Goal: Information Seeking & Learning: Learn about a topic

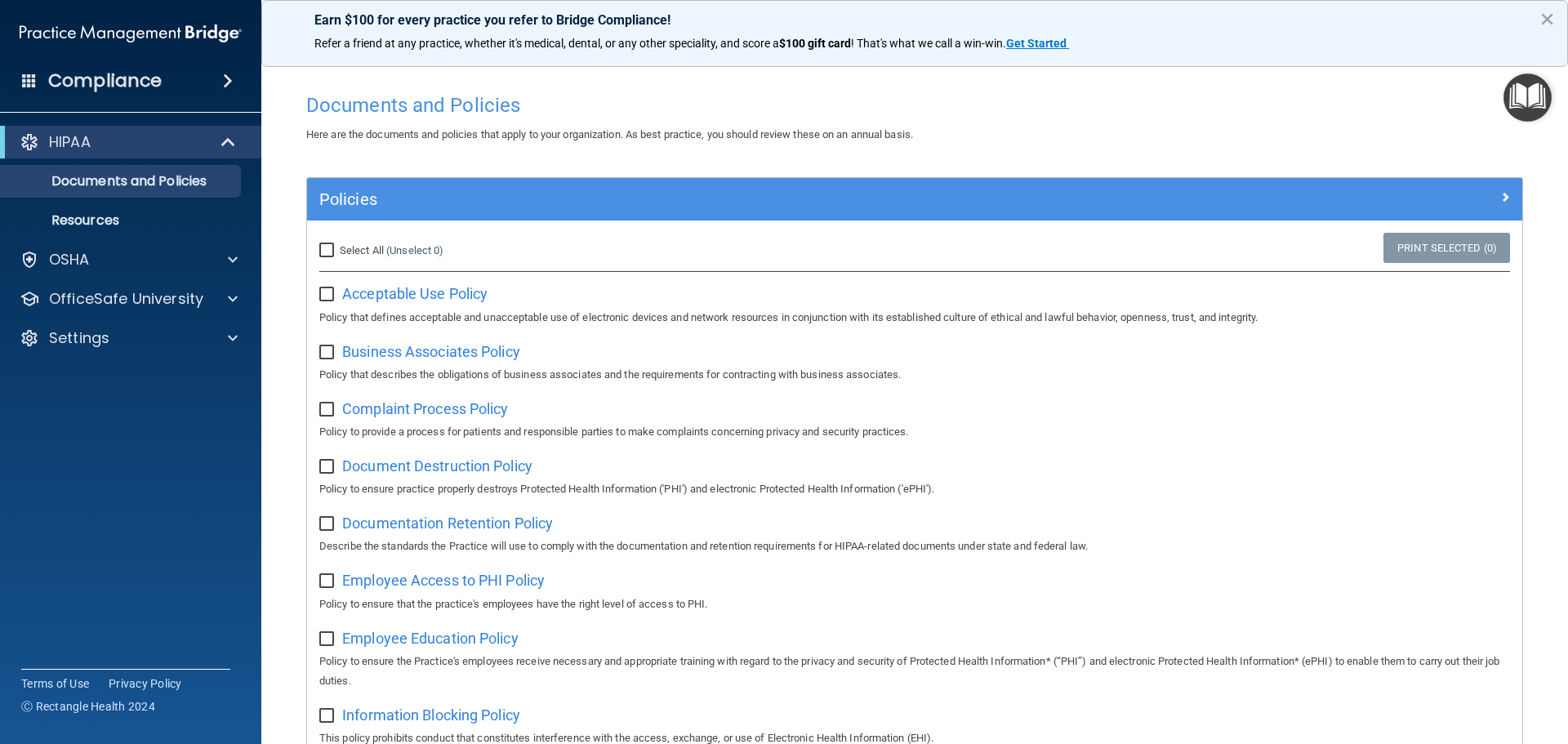
scroll to position [81, 0]
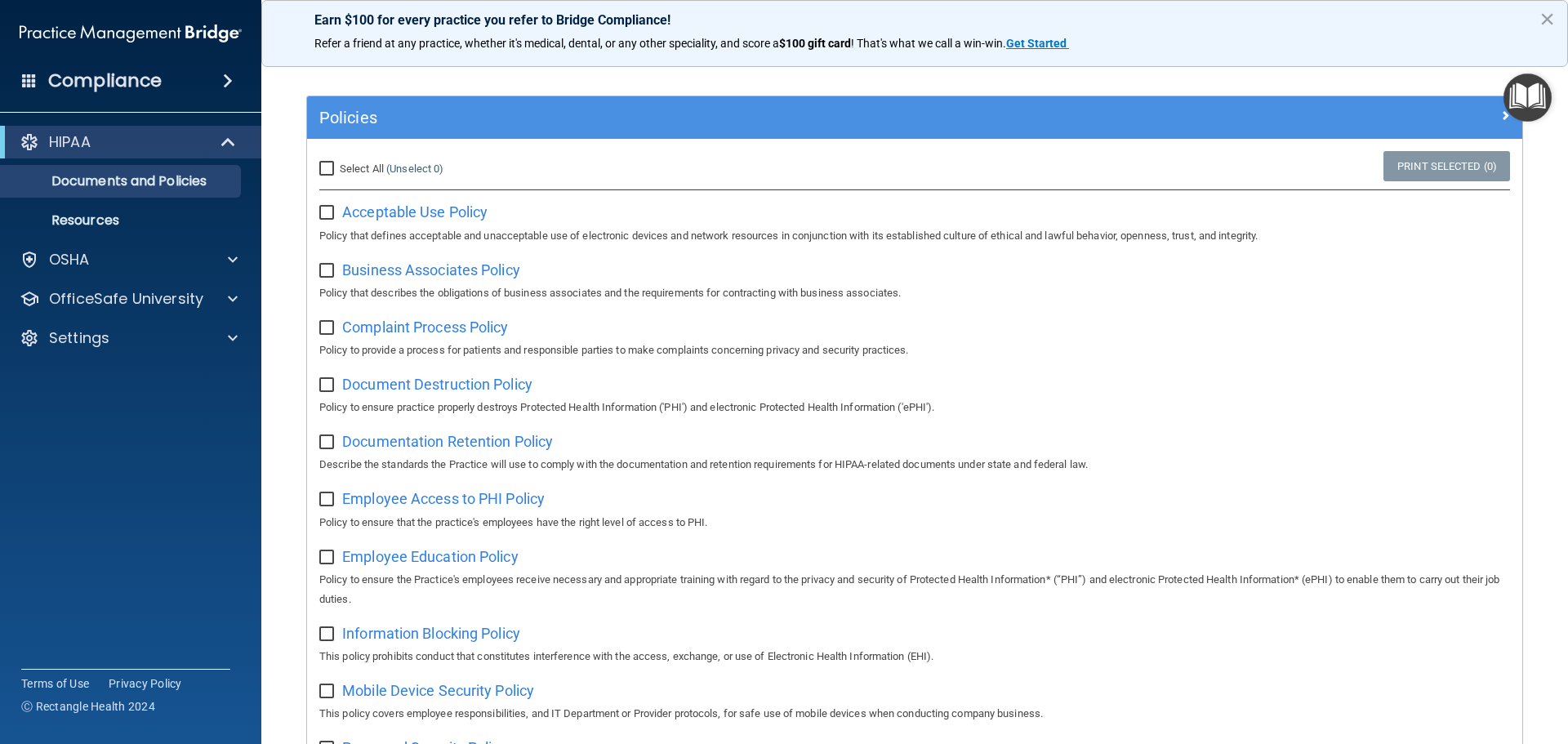
click at [320, 209] on input "checkbox" at bounding box center [329, 214] width 19 height 13
checkbox input "true"
click at [323, 275] on input "checkbox" at bounding box center [329, 271] width 19 height 13
checkbox input "true"
click at [328, 332] on input "checkbox" at bounding box center [329, 329] width 19 height 13
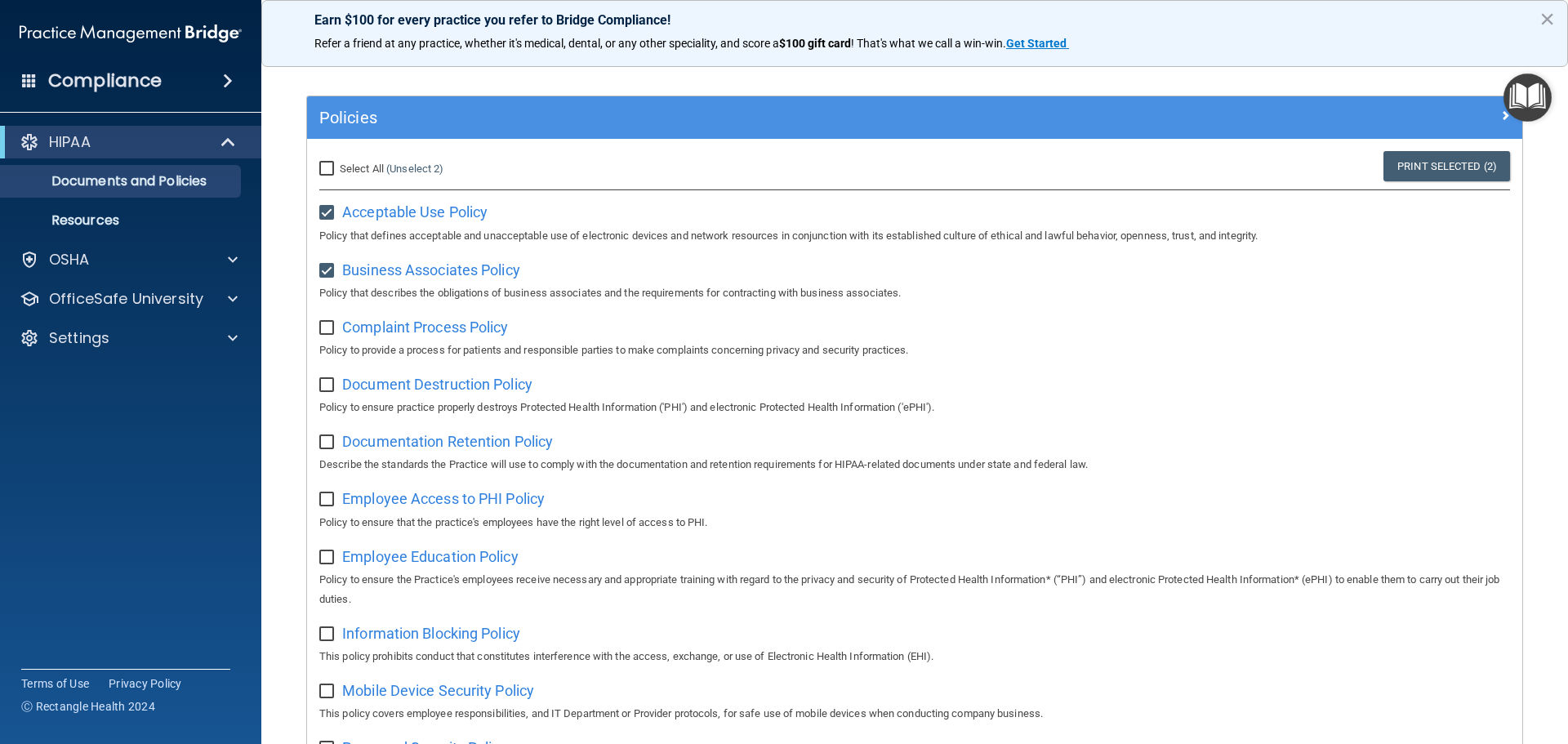
checkbox input "true"
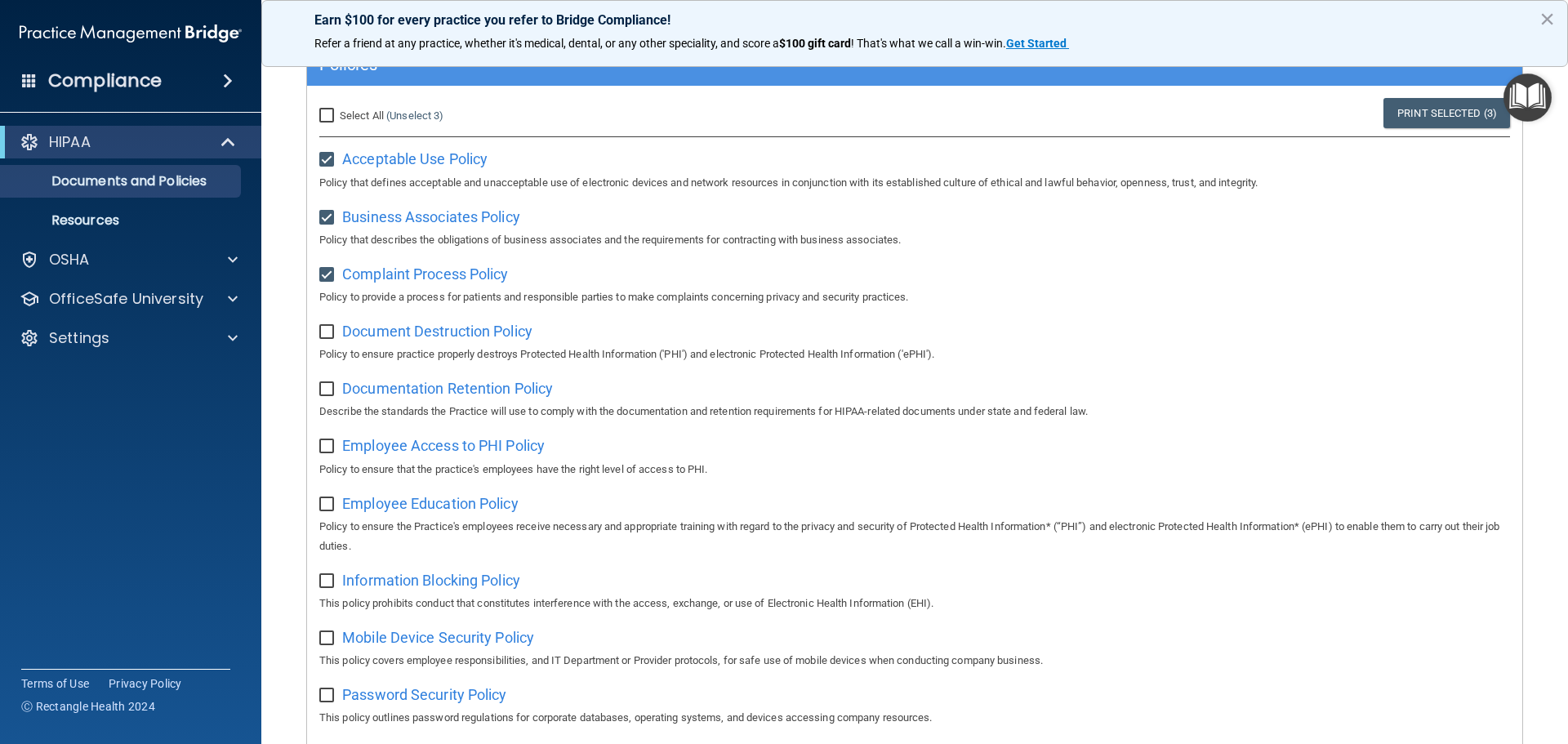
scroll to position [163, 0]
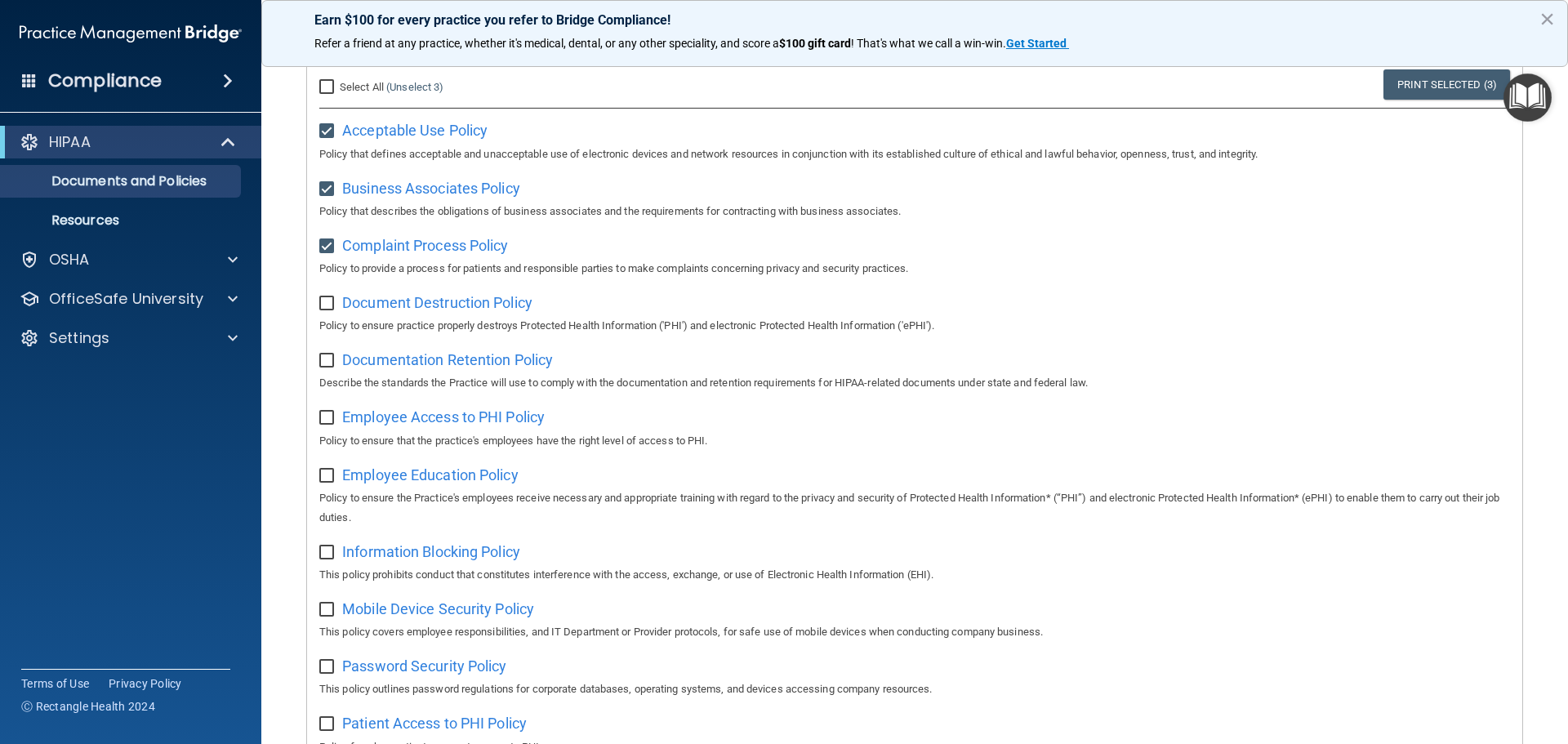
click at [323, 316] on div "Document Destruction Policy Policy to ensure practice properly destroys Protect…" at bounding box center [914, 313] width 1190 height 47
click at [325, 307] on input "checkbox" at bounding box center [329, 304] width 19 height 13
checkbox input "true"
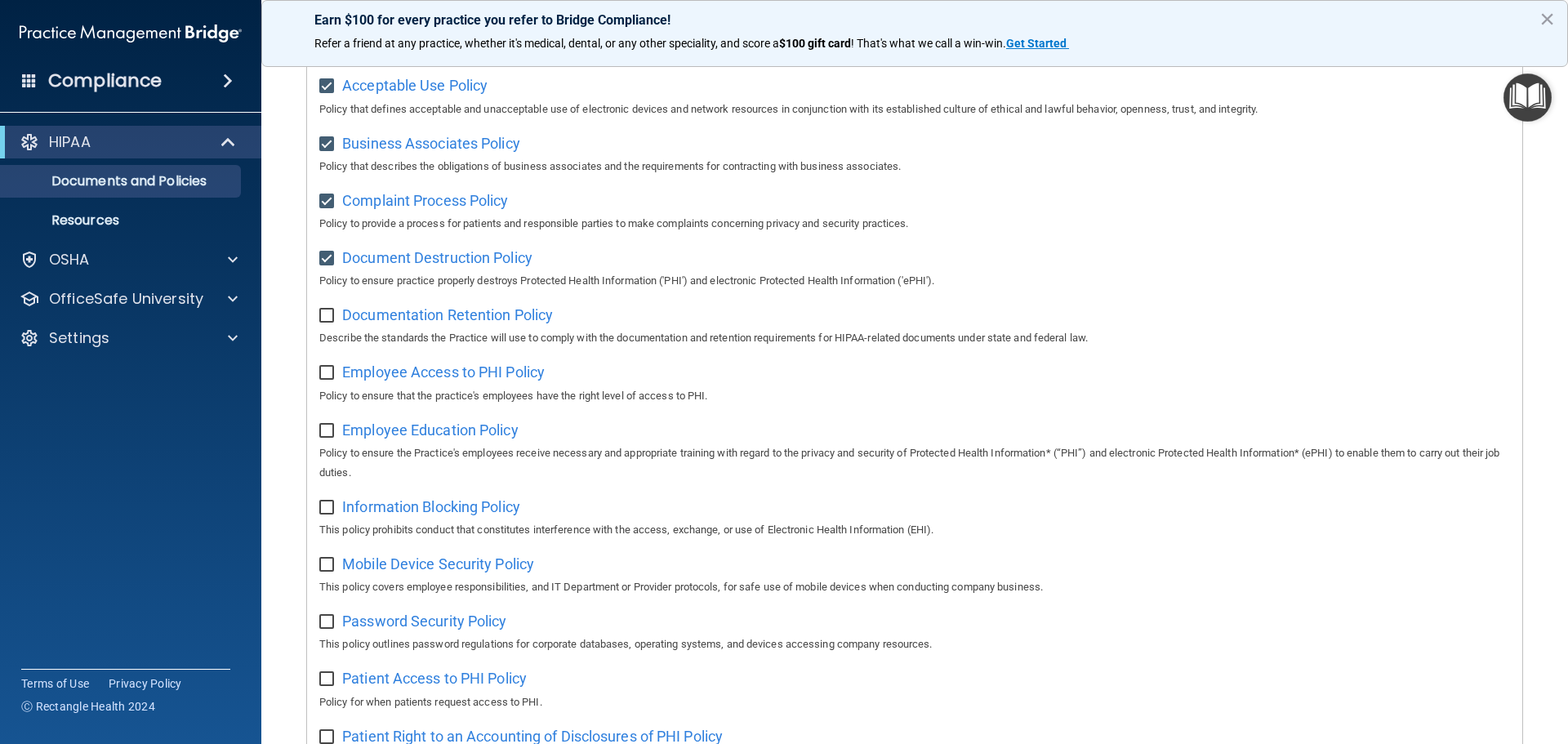
scroll to position [245, 0]
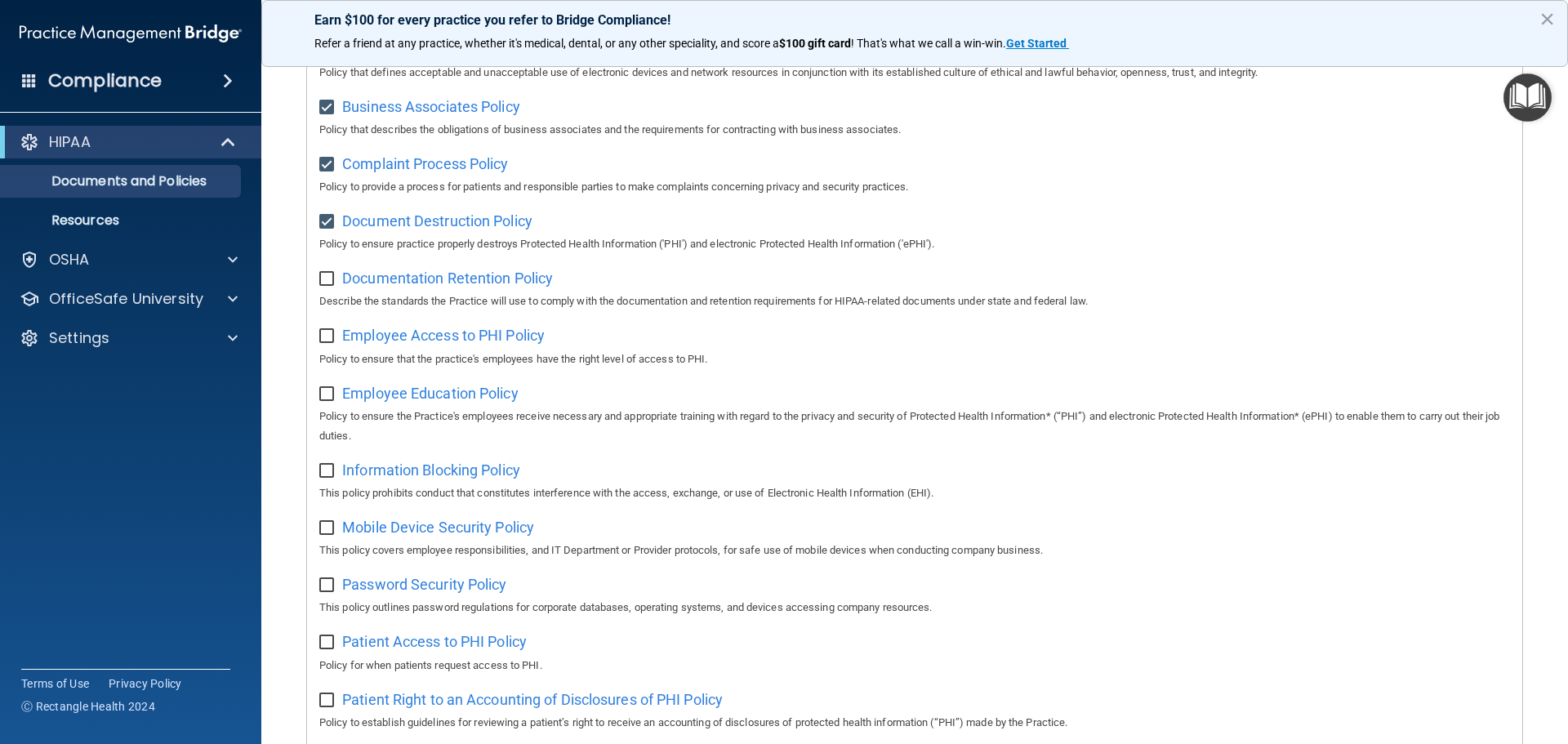
click at [329, 285] on input "checkbox" at bounding box center [329, 280] width 19 height 13
checkbox input "true"
click at [328, 340] on input "checkbox" at bounding box center [329, 337] width 19 height 13
checkbox input "true"
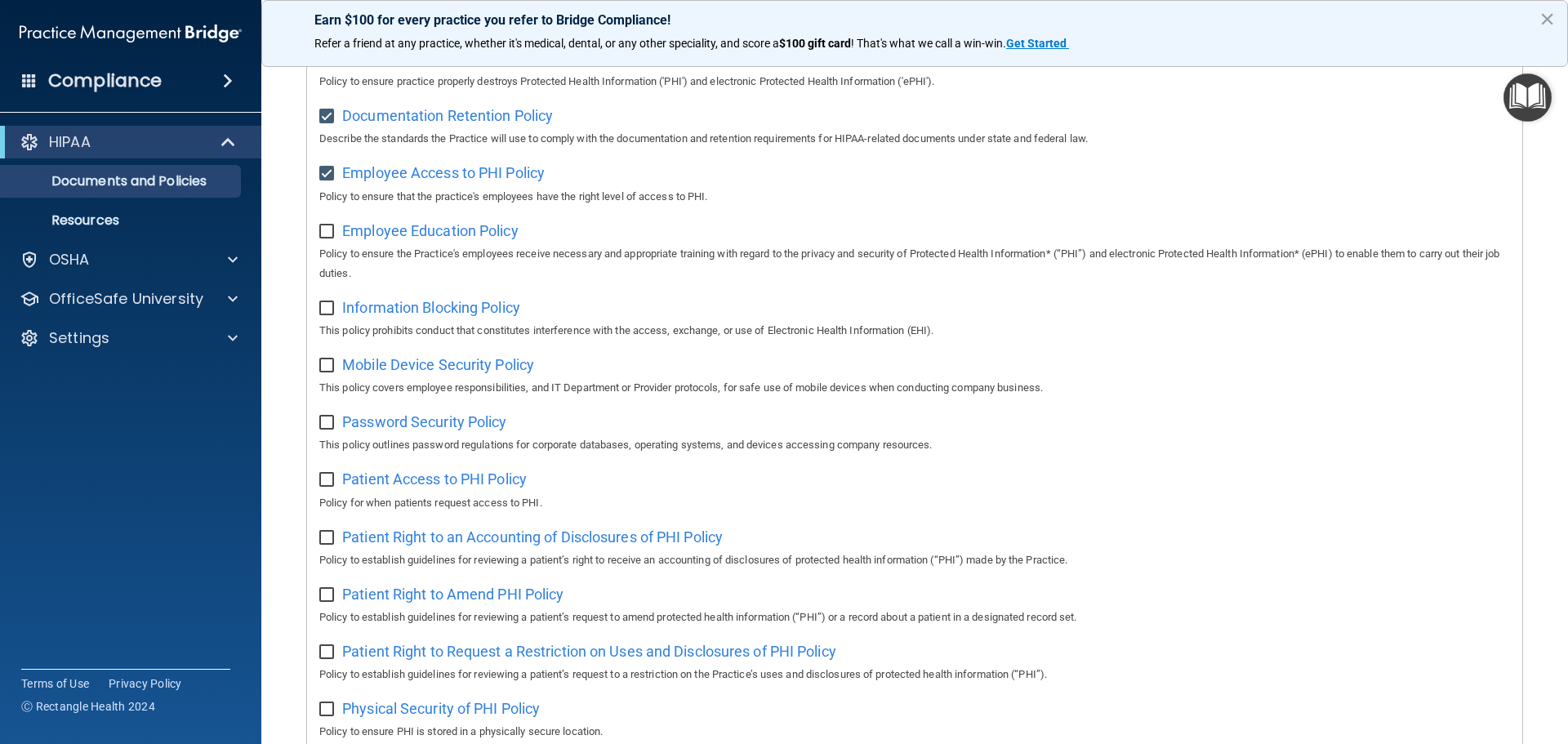
scroll to position [408, 0]
click at [334, 244] on div "Employee Education Policy Policy to ensure the Practice's employees receive nec…" at bounding box center [914, 249] width 1190 height 66
click at [331, 227] on input "checkbox" at bounding box center [329, 231] width 19 height 13
checkbox input "true"
click at [316, 309] on div "Select All (Unselect 7) Unselect All Print Selected (7) Acceptable Use Policy P…" at bounding box center [914, 470] width 1215 height 1315
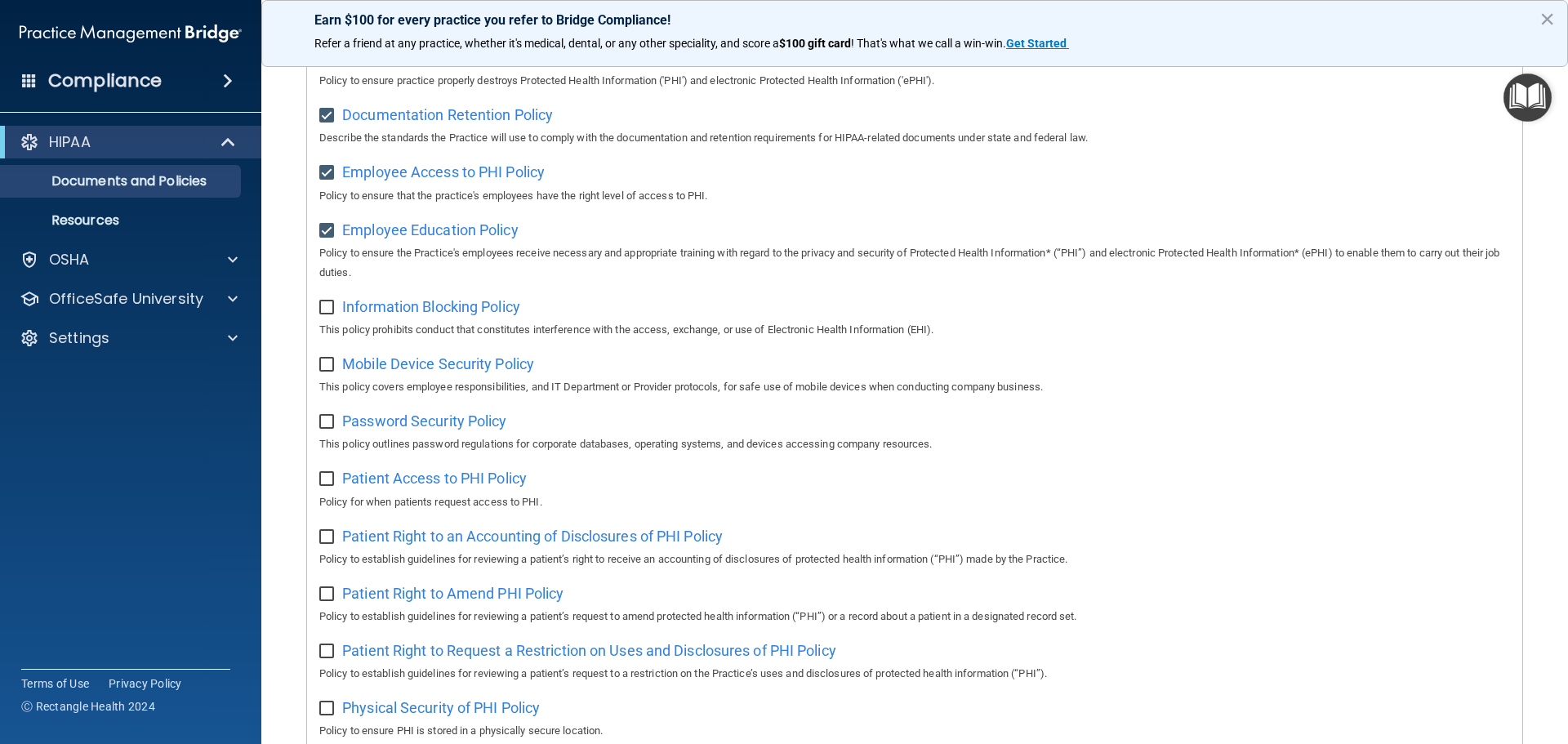
click at [325, 314] on input "checkbox" at bounding box center [329, 308] width 19 height 13
checkbox input "true"
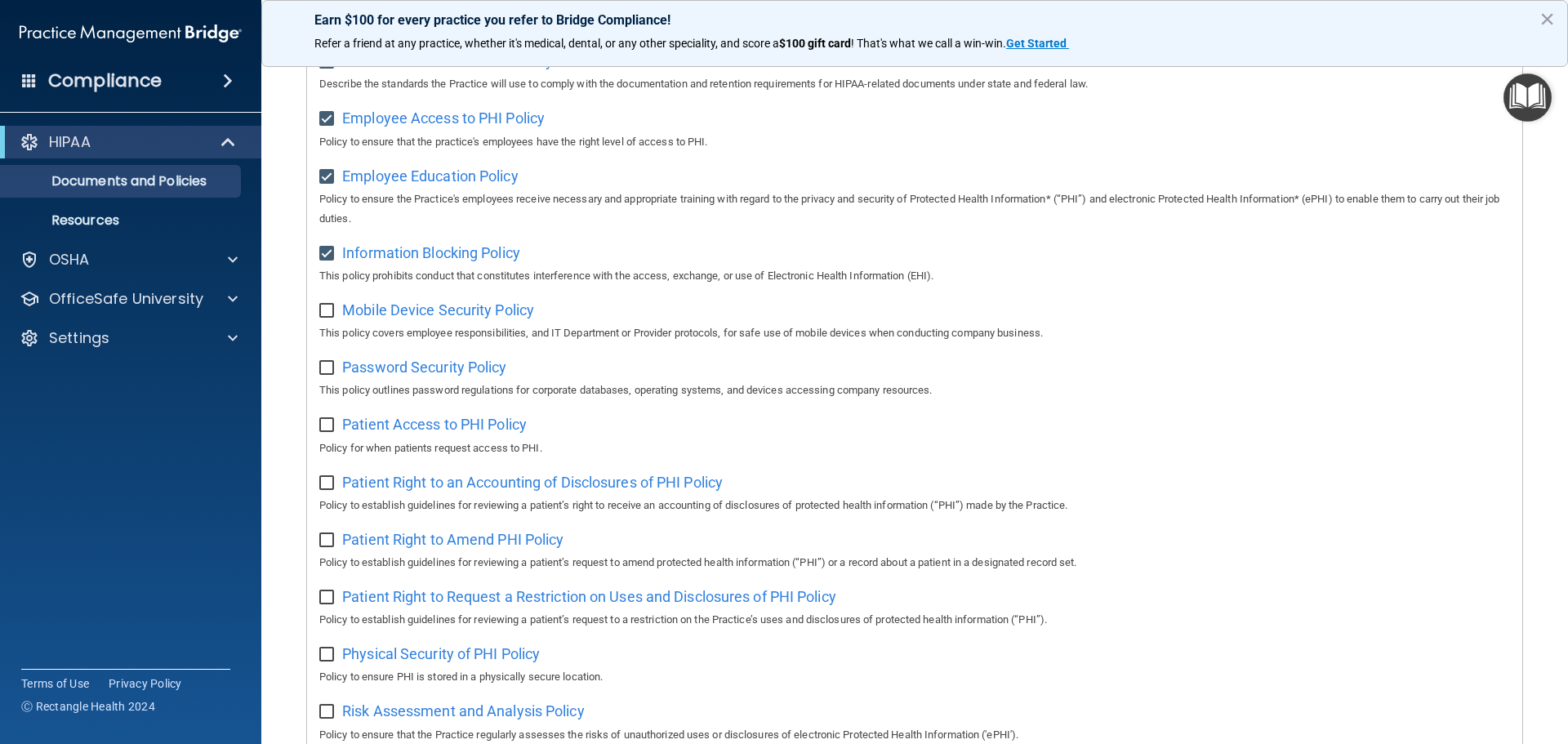
scroll to position [490, 0]
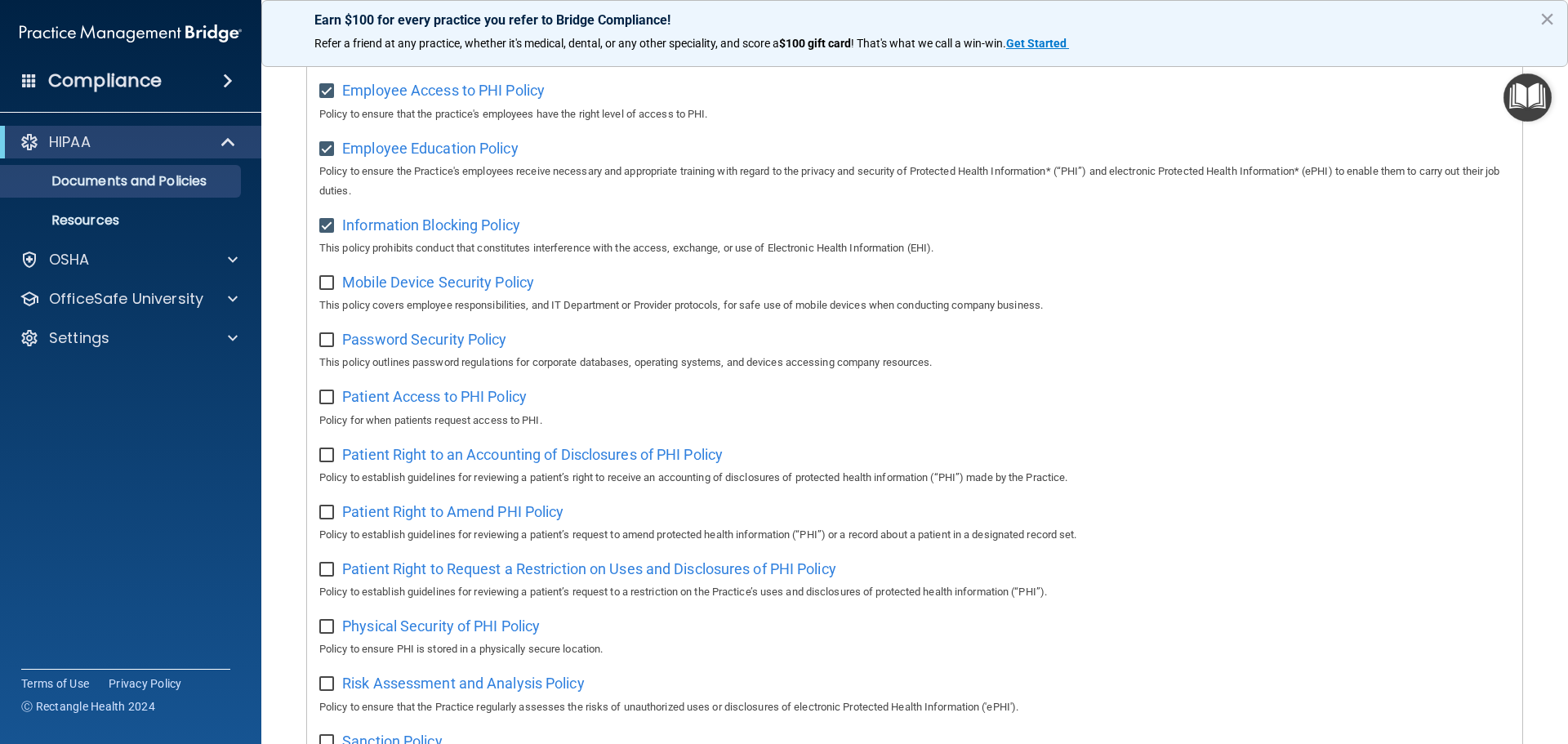
click at [326, 288] on input "checkbox" at bounding box center [329, 284] width 19 height 13
checkbox input "true"
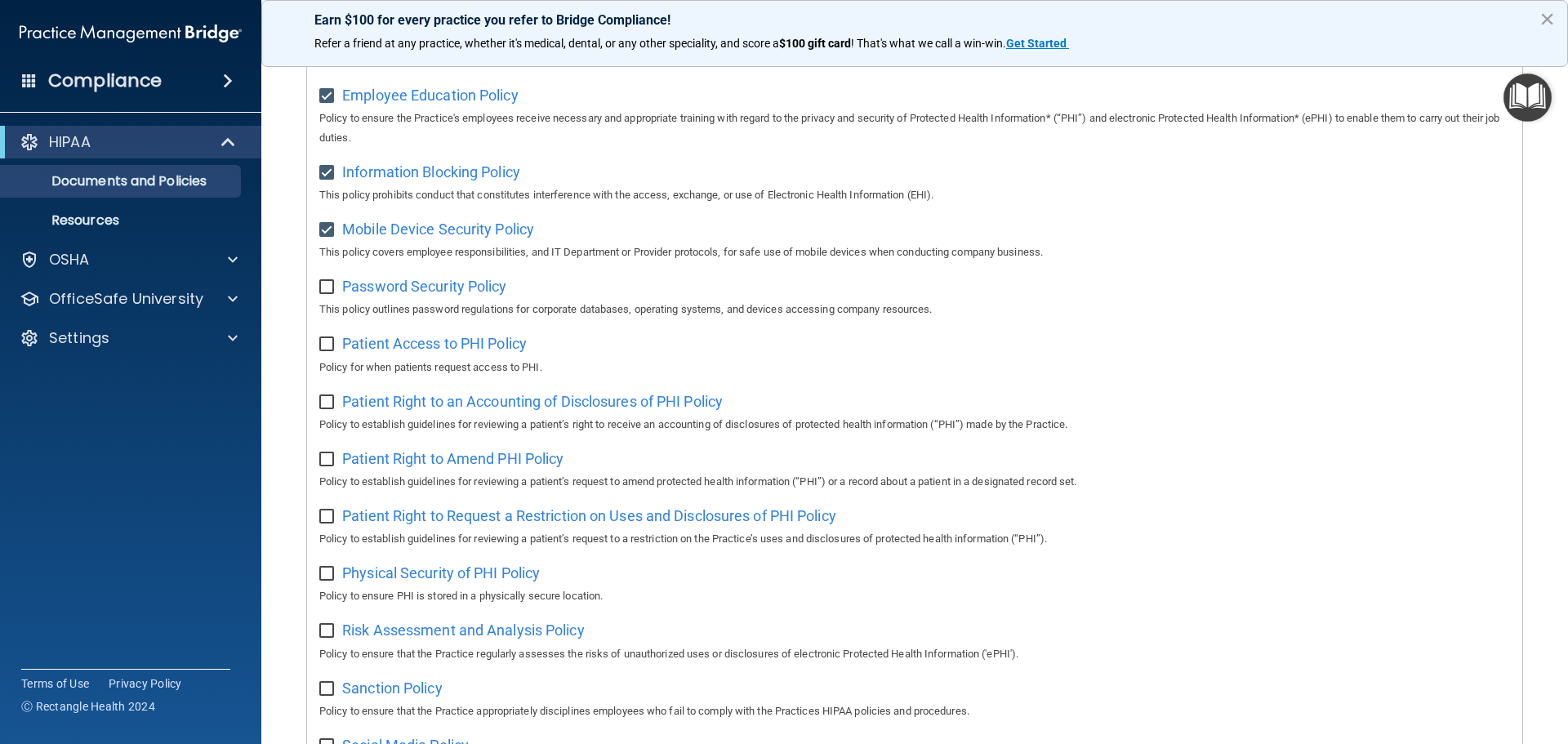
scroll to position [571, 0]
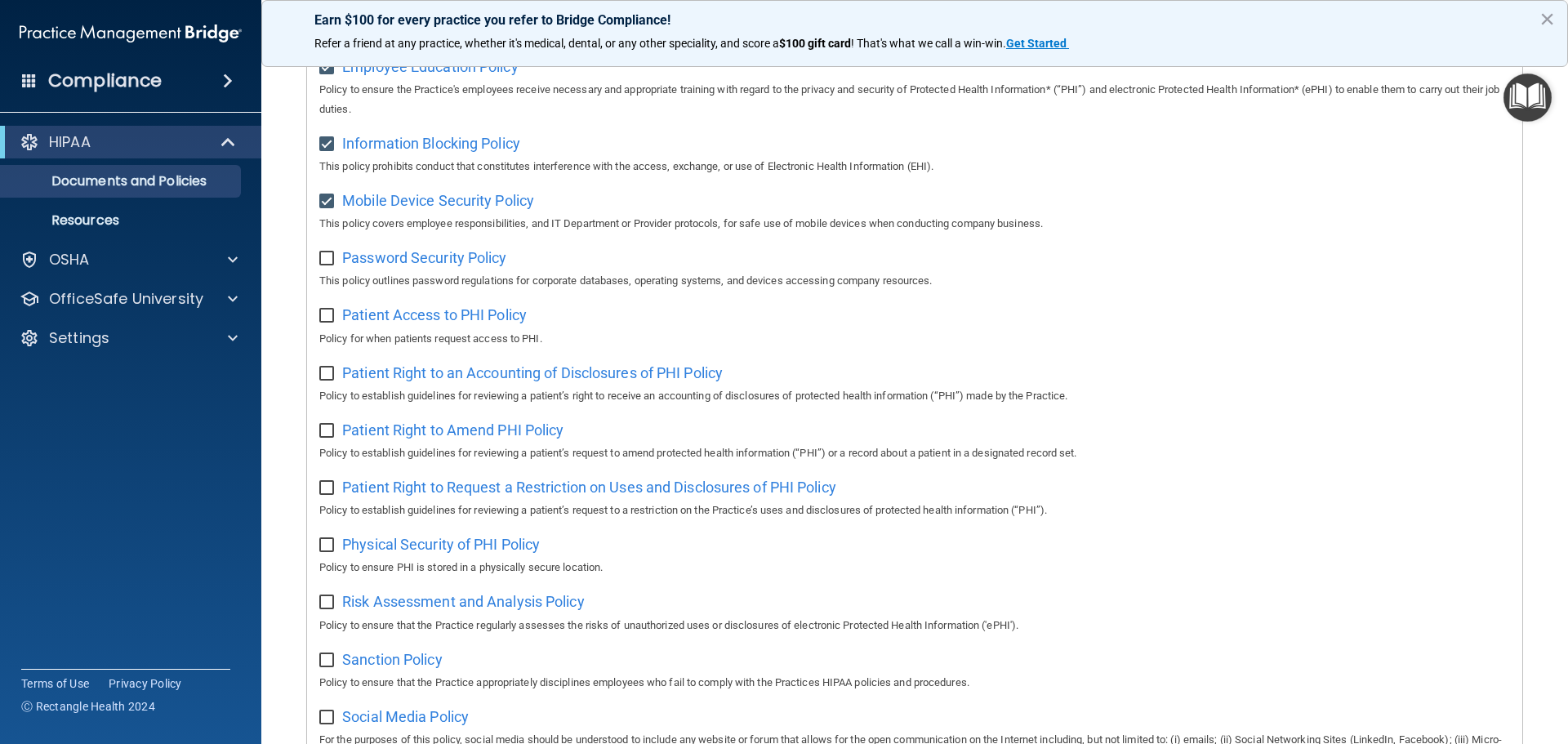
click at [323, 258] on input "checkbox" at bounding box center [329, 259] width 19 height 13
checkbox input "true"
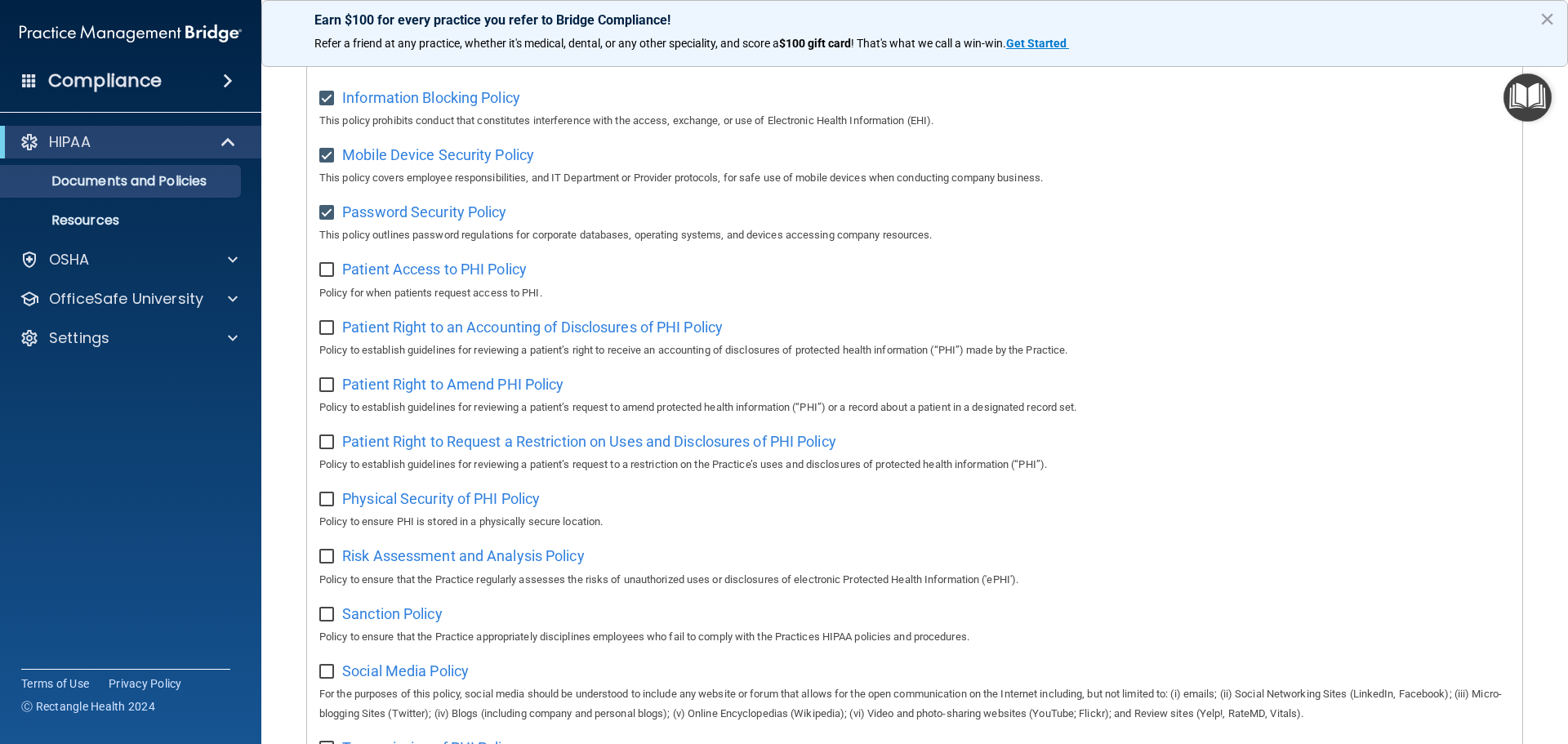
scroll to position [654, 0]
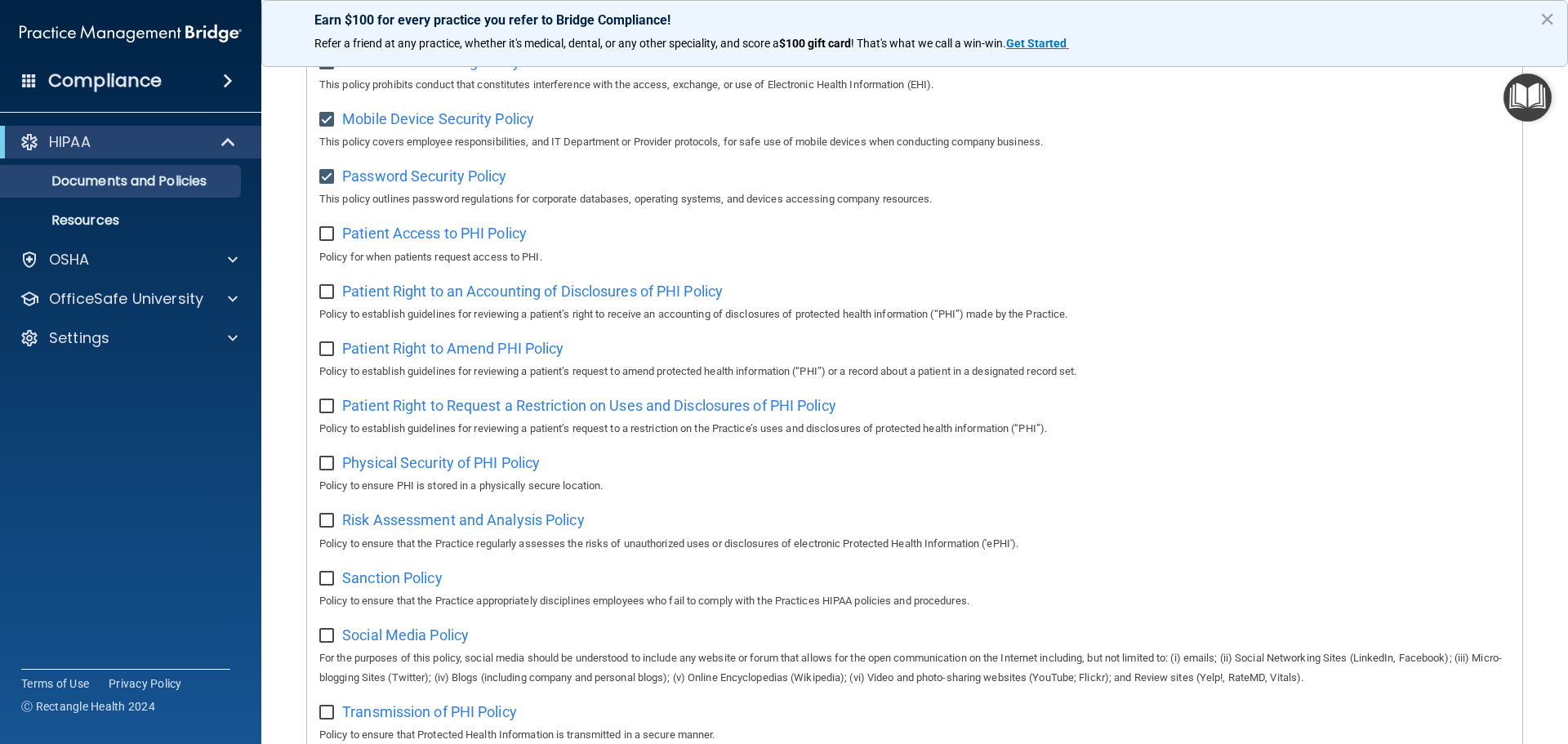
click at [323, 239] on input "checkbox" at bounding box center [329, 235] width 19 height 13
checkbox input "true"
click at [326, 288] on label at bounding box center [329, 288] width 20 height 19
click at [326, 288] on input "checkbox" at bounding box center [329, 292] width 19 height 13
checkbox input "true"
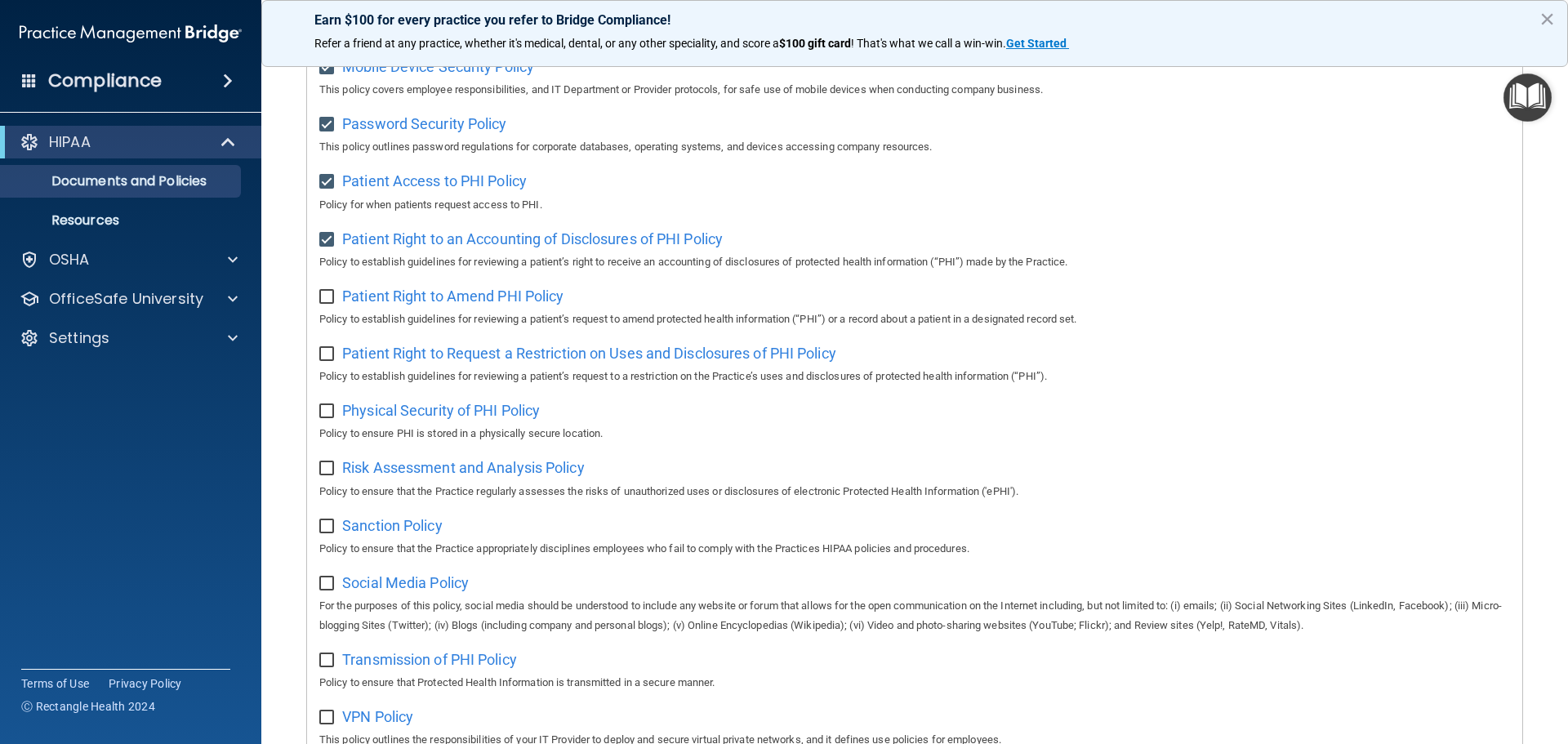
scroll to position [735, 0]
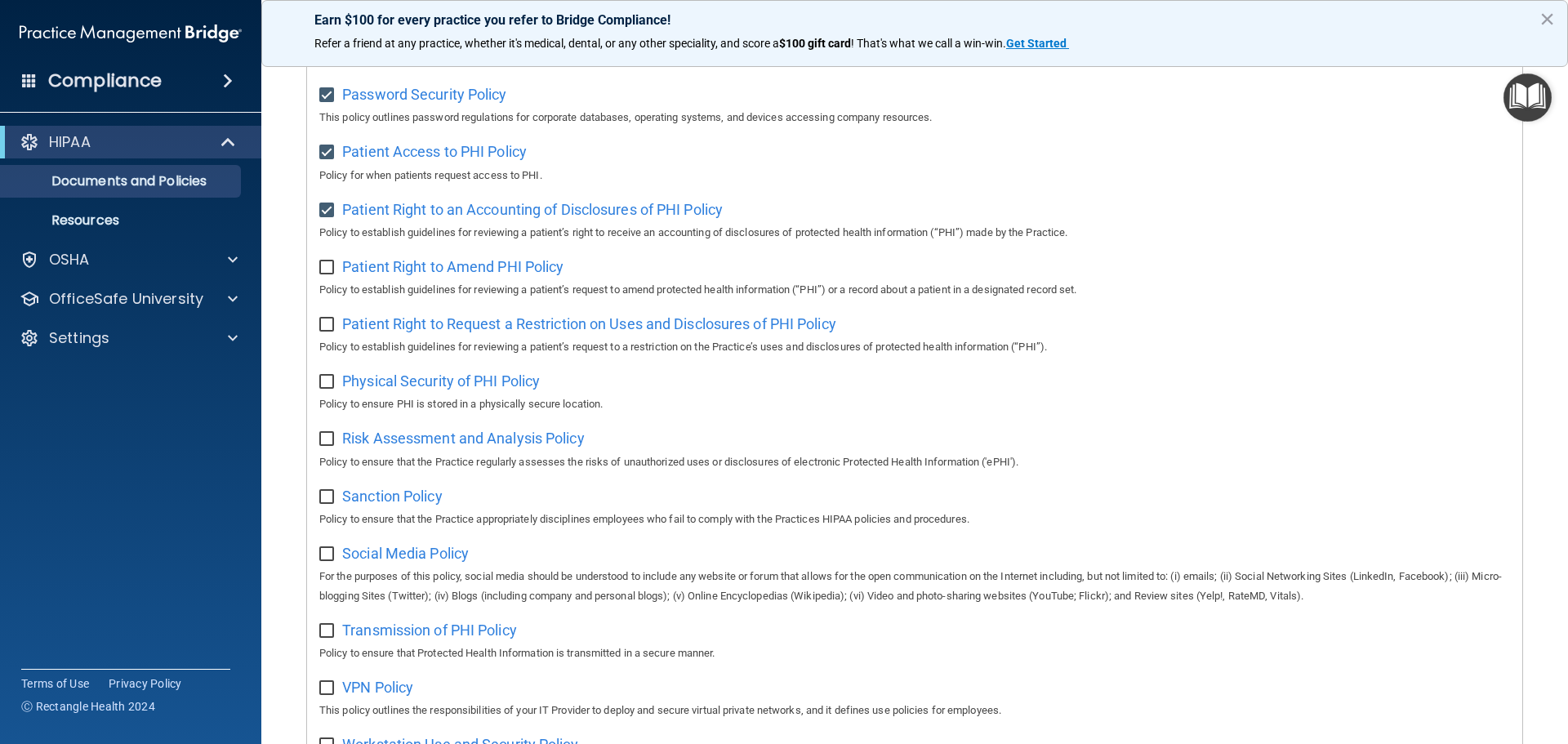
click at [325, 274] on input "checkbox" at bounding box center [329, 268] width 19 height 13
checkbox input "true"
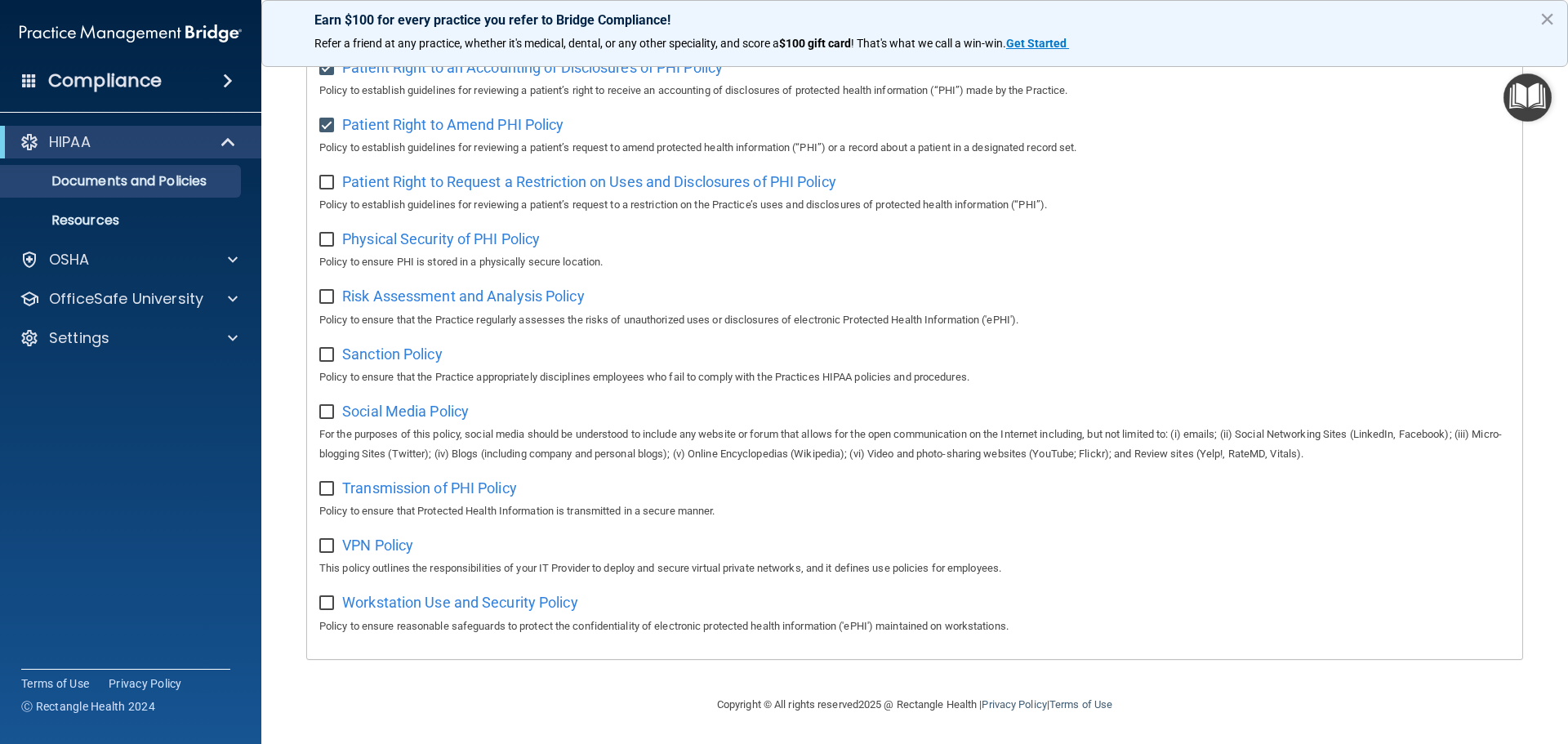
scroll to position [895, 0]
click at [334, 176] on input "checkbox" at bounding box center [329, 183] width 19 height 13
checkbox input "true"
click at [318, 235] on div "Select All (Unselect 14) Unselect All Print Selected (14) Acceptable Use Policy…" at bounding box center [914, 1] width 1215 height 1315
click at [329, 236] on input "checkbox" at bounding box center [329, 241] width 19 height 13
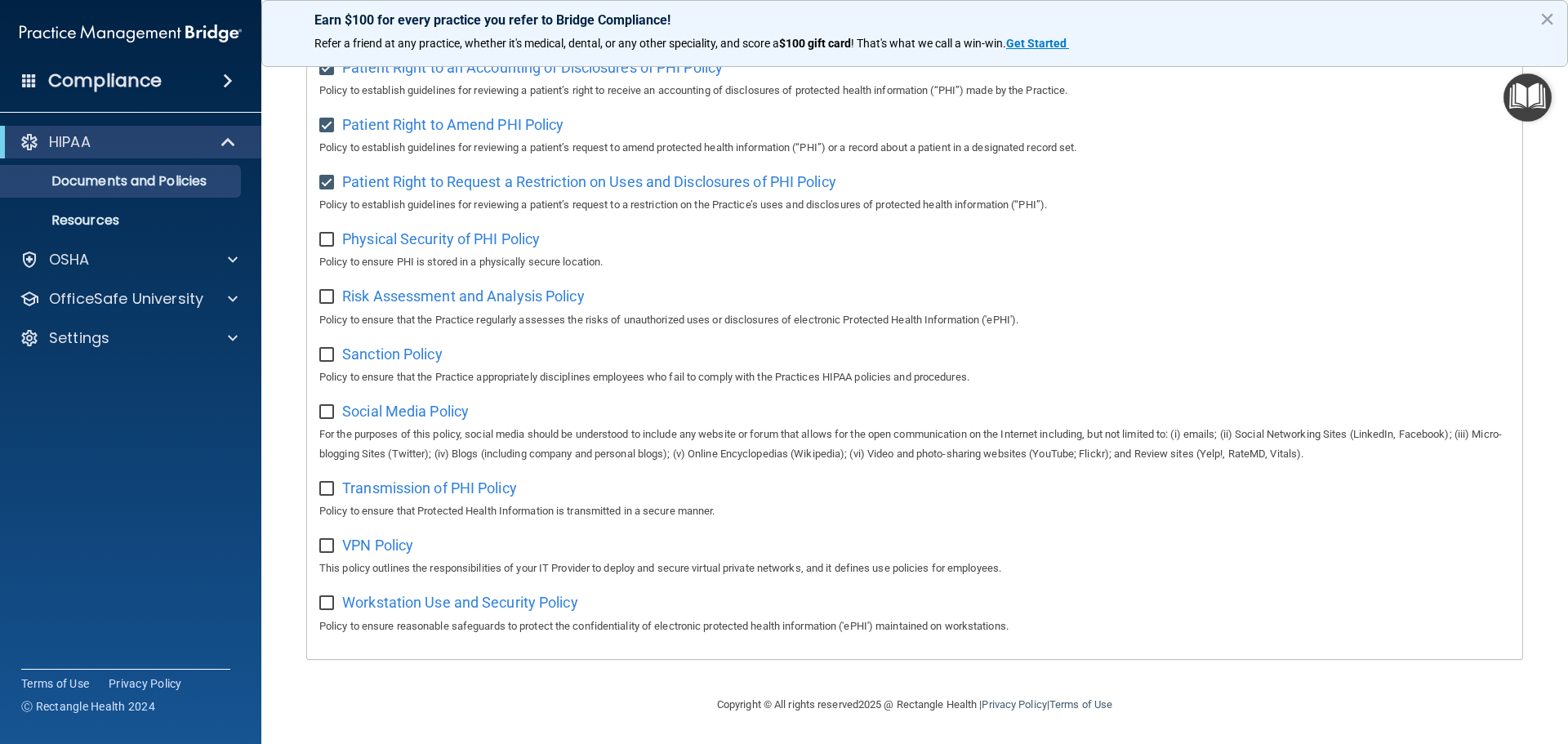
checkbox input "true"
click at [326, 283] on label at bounding box center [329, 292] width 20 height 19
click at [326, 291] on input "checkbox" at bounding box center [329, 297] width 19 height 13
checkbox input "true"
click at [319, 352] on div "Select All (Unselect 16) Unselect All Print Selected (16) Acceptable Use Policy…" at bounding box center [914, 1] width 1215 height 1315
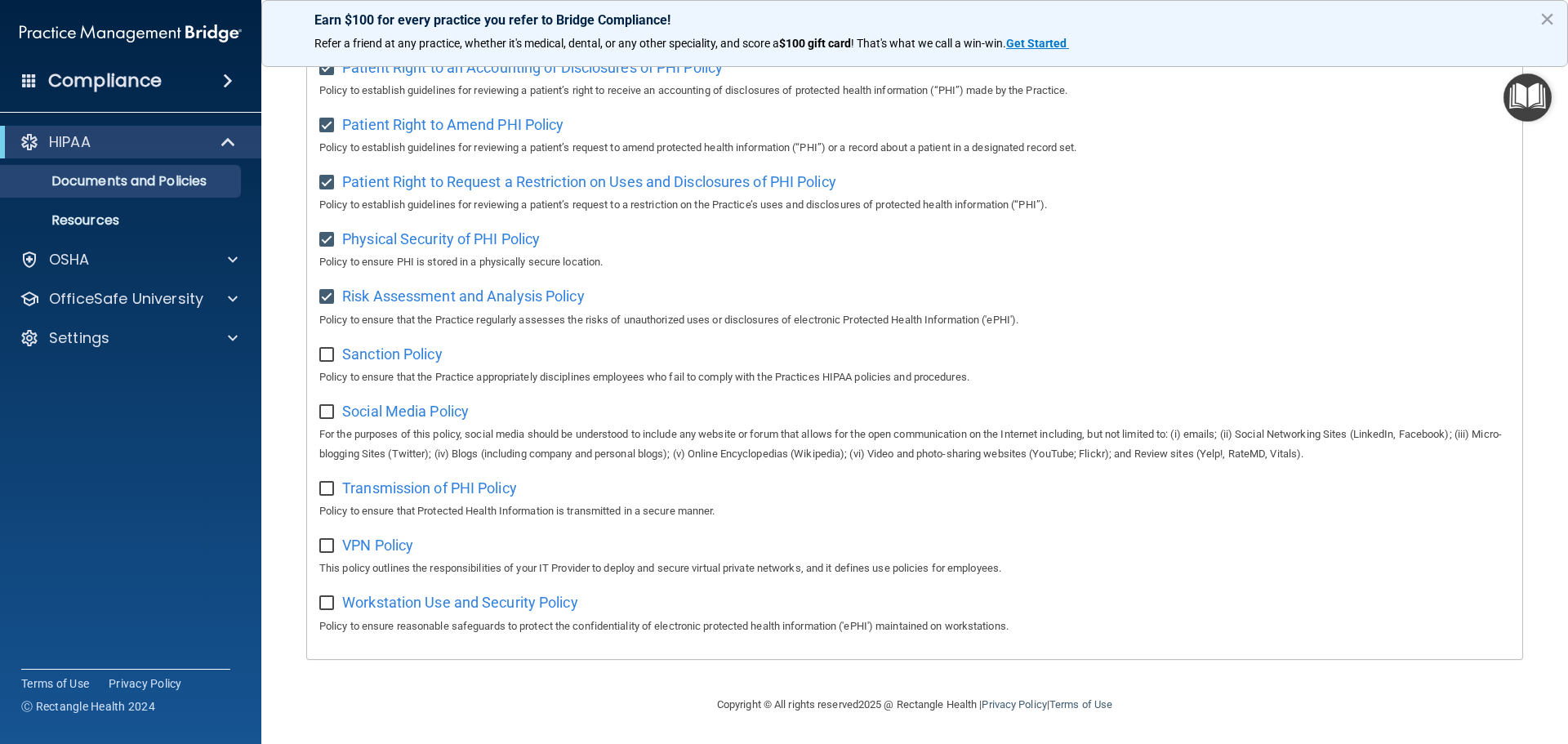
click at [323, 351] on input "checkbox" at bounding box center [329, 356] width 19 height 13
checkbox input "true"
click at [326, 400] on label at bounding box center [329, 407] width 20 height 19
click at [326, 406] on input "checkbox" at bounding box center [329, 412] width 19 height 13
checkbox input "true"
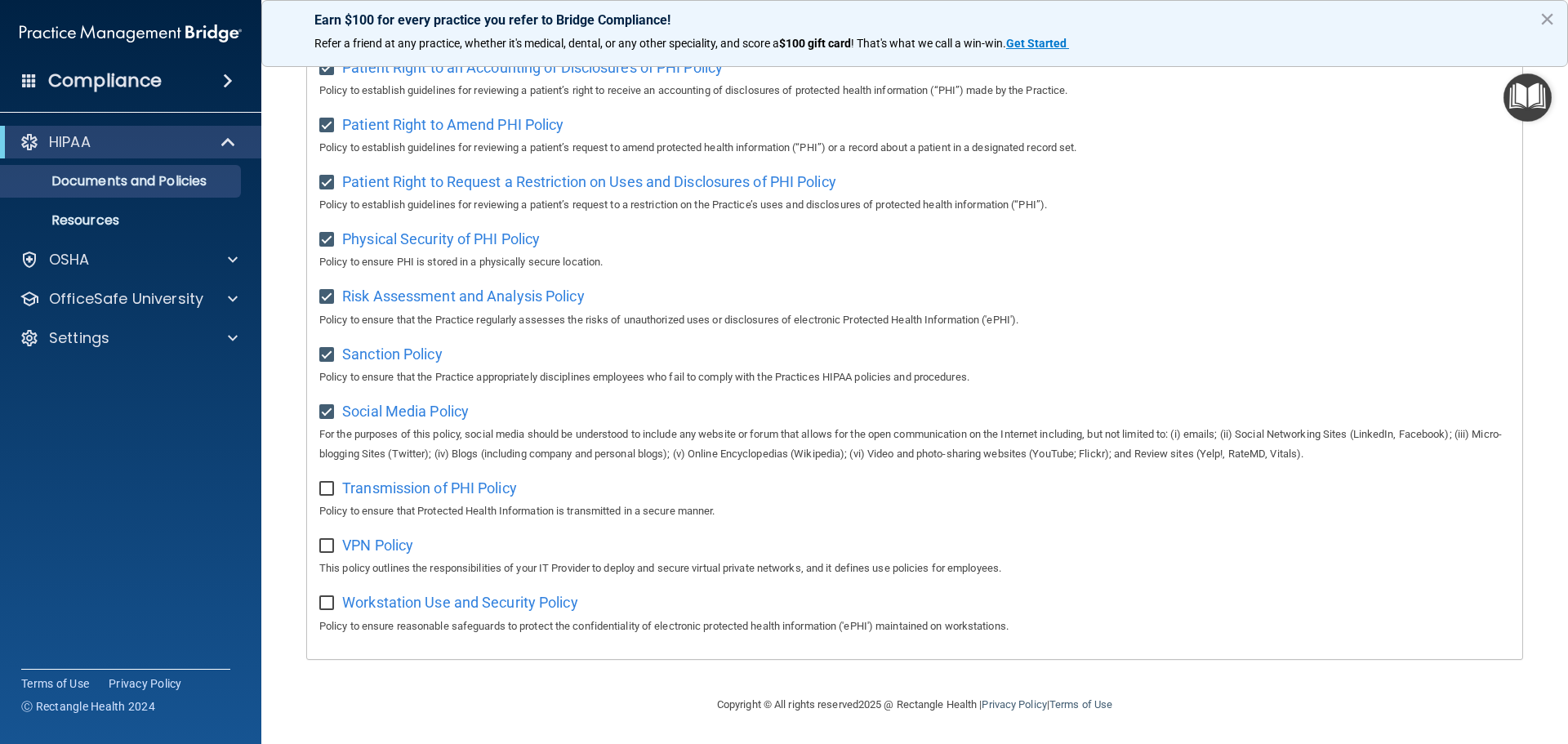
click at [329, 483] on input "checkbox" at bounding box center [329, 490] width 19 height 13
checkbox input "true"
click at [324, 542] on input "checkbox" at bounding box center [329, 546] width 19 height 13
checkbox input "true"
click at [330, 601] on input "checkbox" at bounding box center [329, 604] width 19 height 13
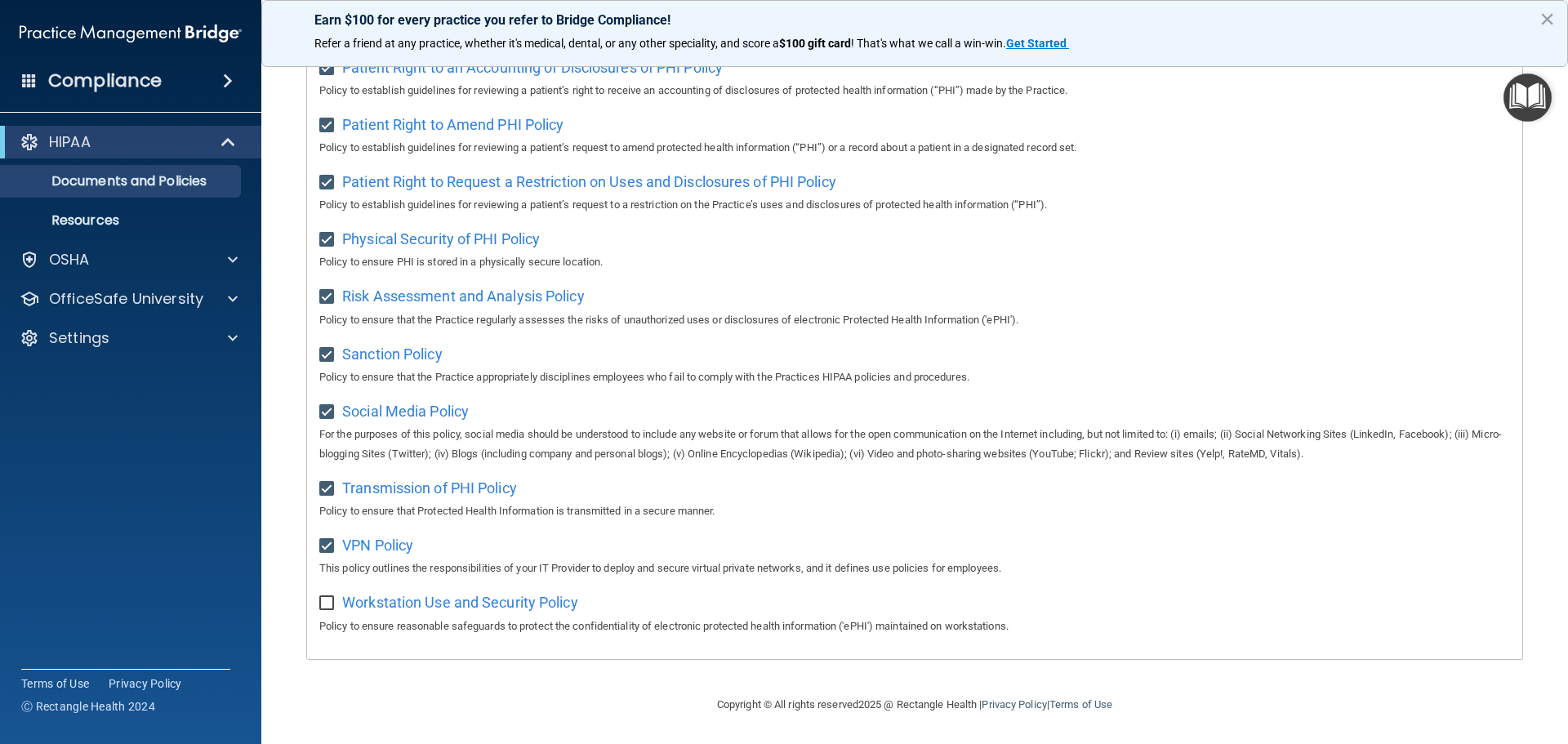
checkbox input "true"
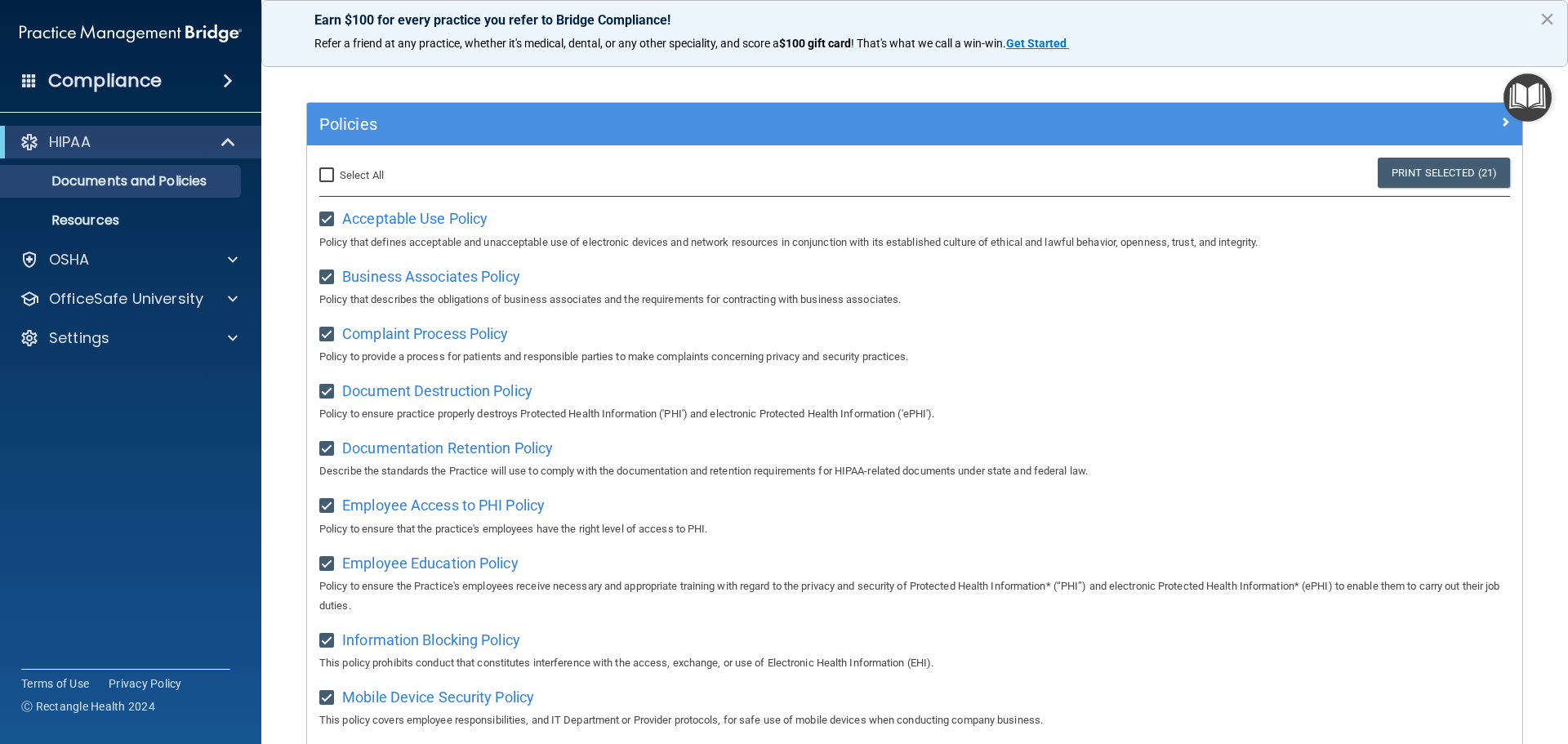
scroll to position [0, 0]
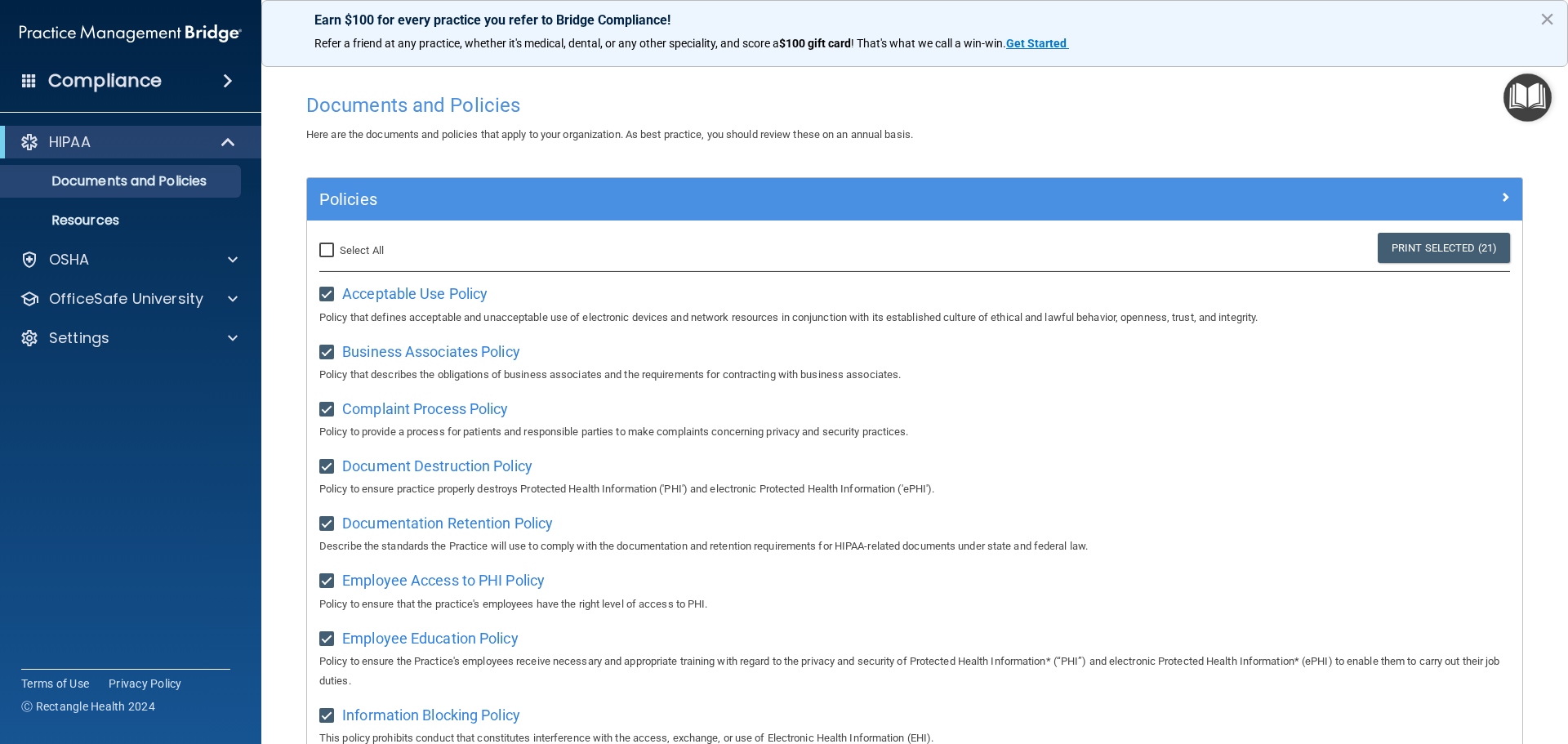
click at [329, 252] on input "Select All (Unselect 21) Unselect All" at bounding box center [329, 251] width 19 height 13
checkbox input "true"
click at [196, 213] on p "Resources" at bounding box center [122, 221] width 223 height 16
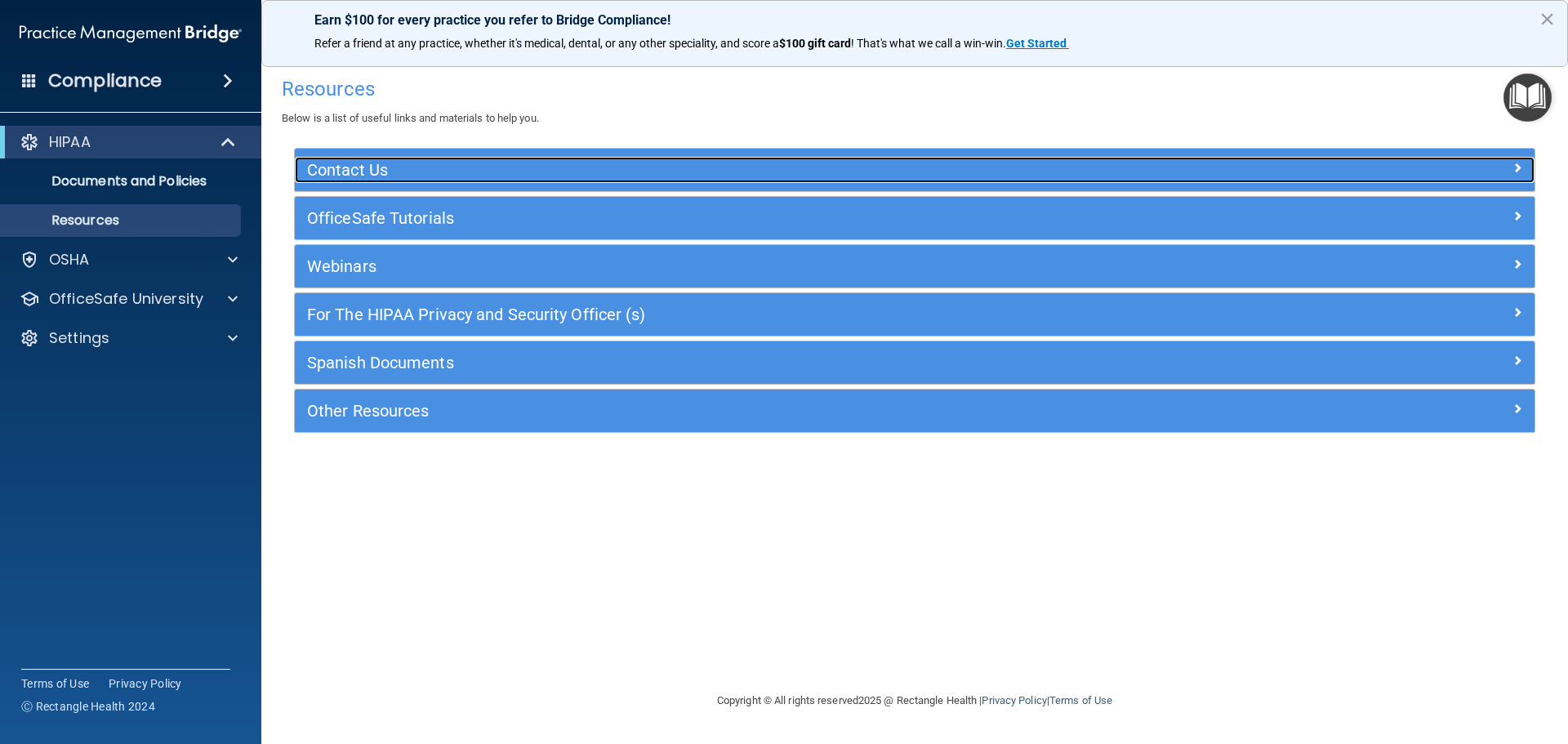
click at [647, 173] on h5 "Contact Us" at bounding box center [759, 170] width 906 height 18
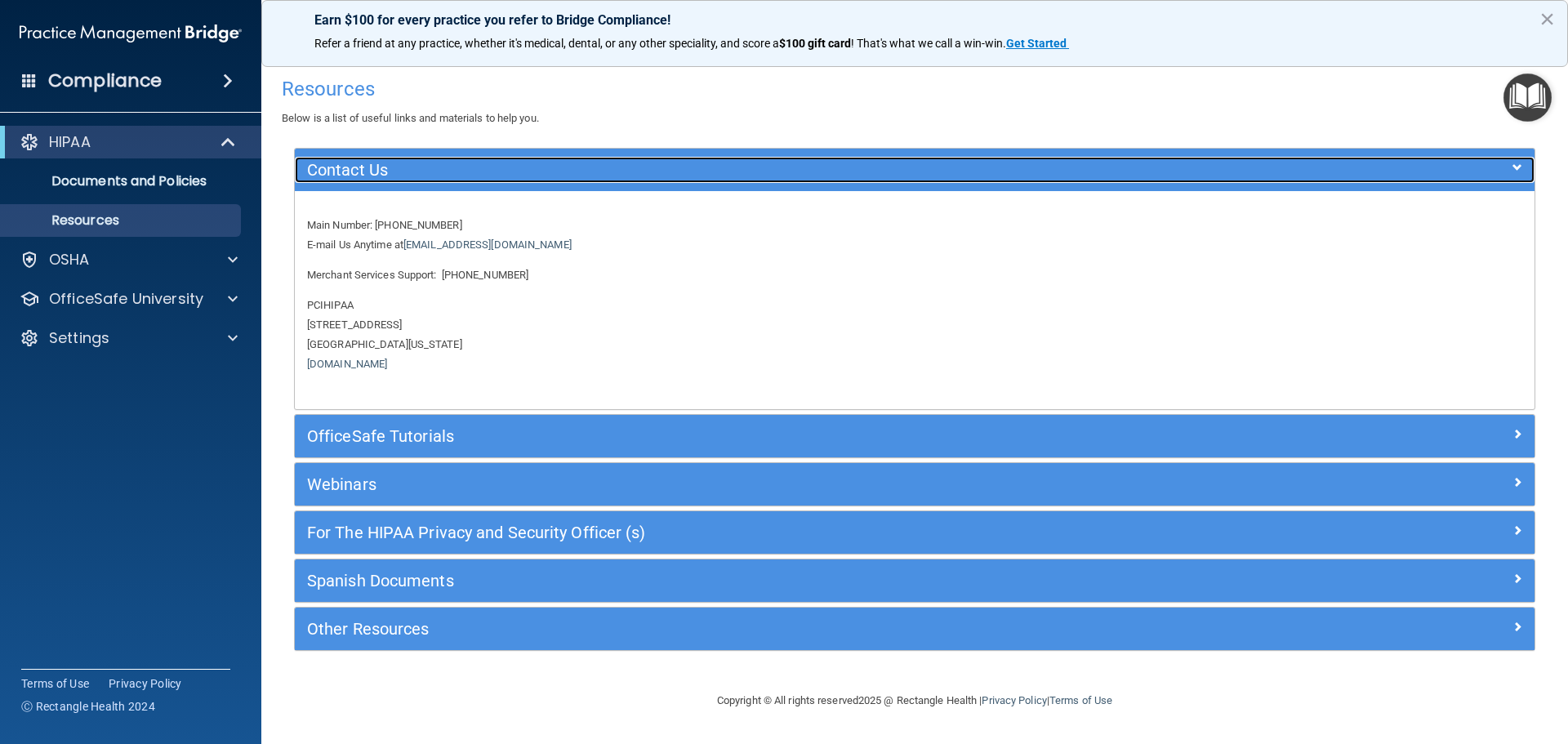
click at [647, 173] on h5 "Contact Us" at bounding box center [759, 170] width 906 height 18
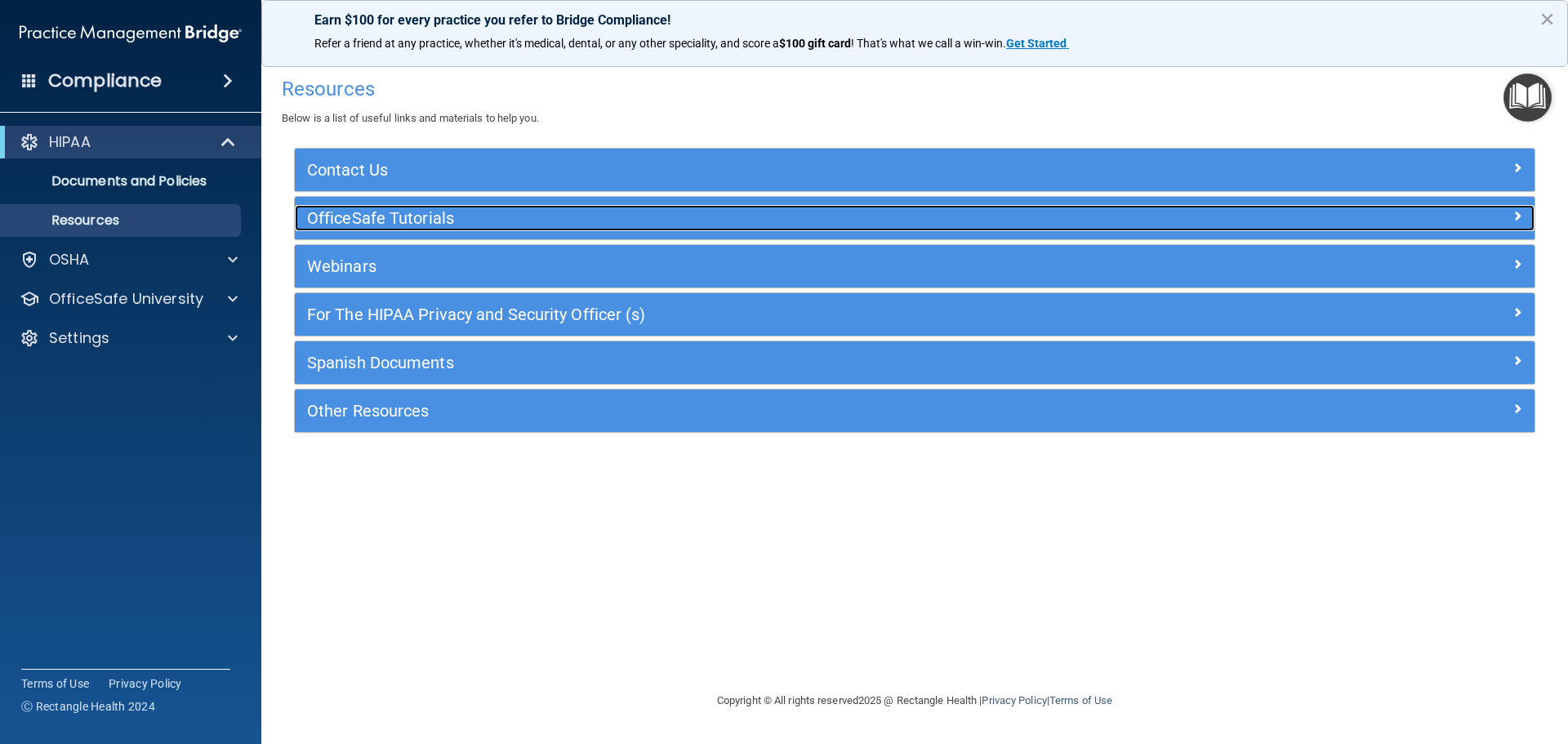
click at [604, 207] on div "OfficeSafe Tutorials" at bounding box center [760, 218] width 930 height 26
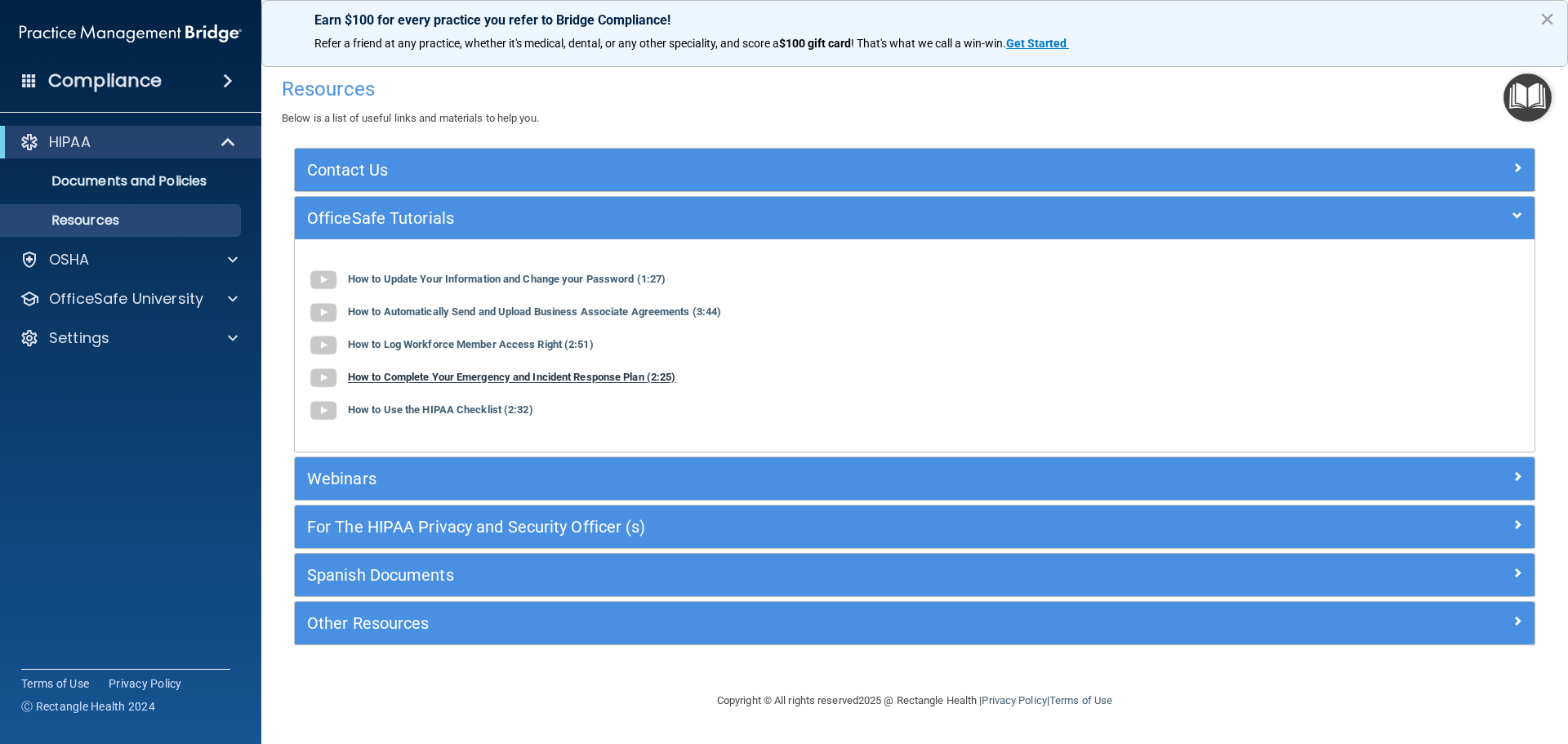
click at [524, 376] on b "How to Complete Your Emergency and Incident Response Plan (2:25)" at bounding box center [512, 378] width 328 height 12
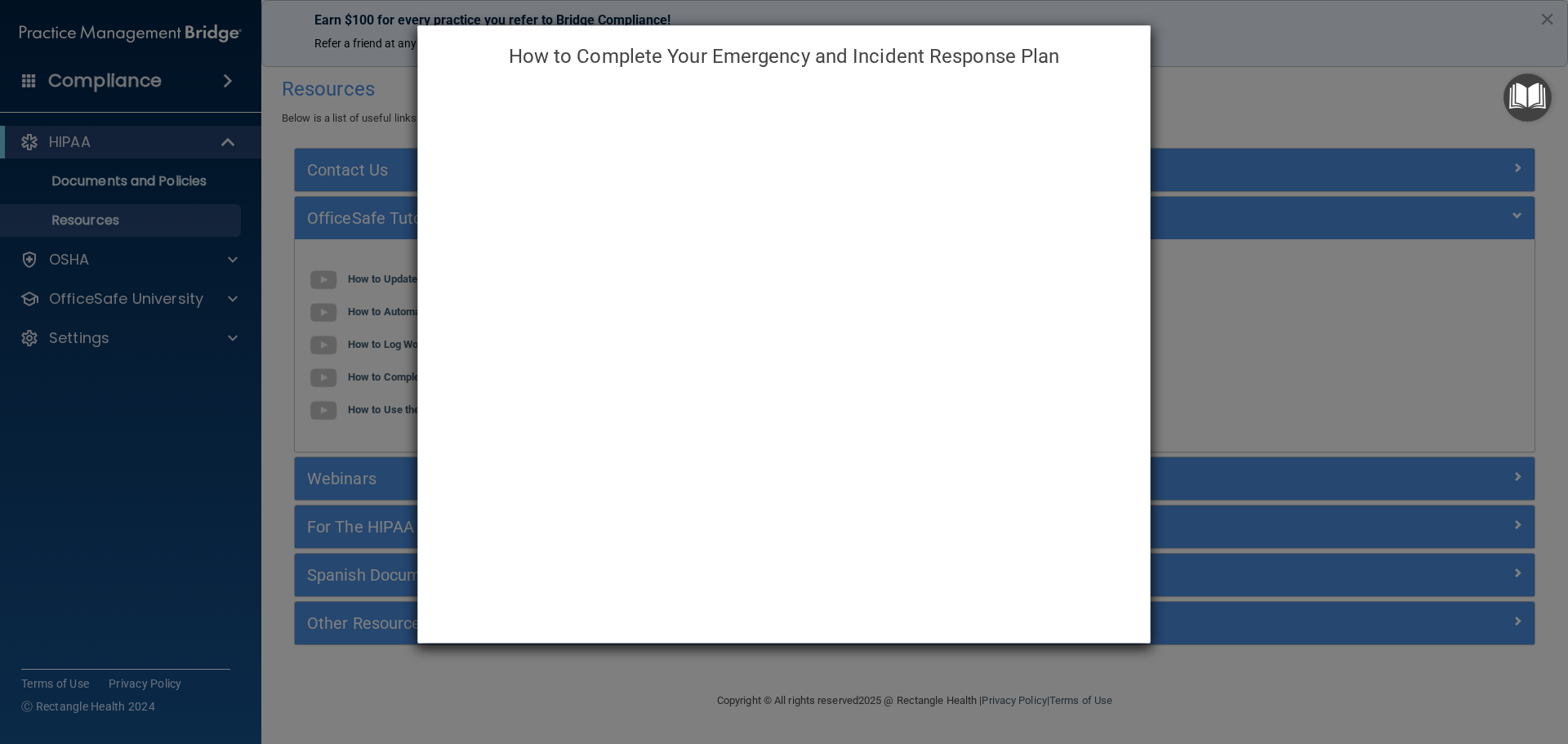
click at [371, 393] on div "How to Complete Your Emergency and Incident Response Plan" at bounding box center [784, 372] width 1568 height 744
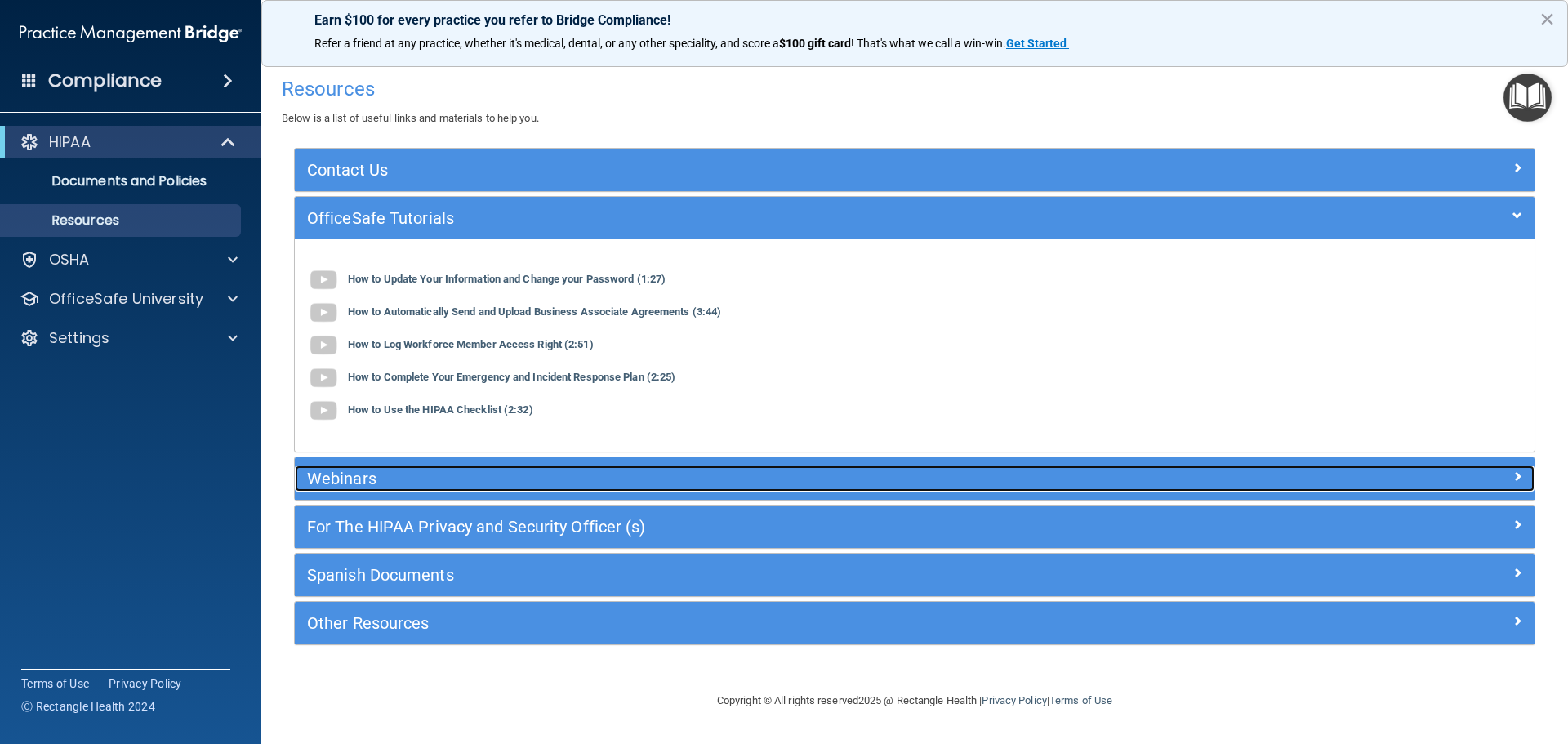
click at [427, 477] on h5 "Webinars" at bounding box center [759, 478] width 906 height 18
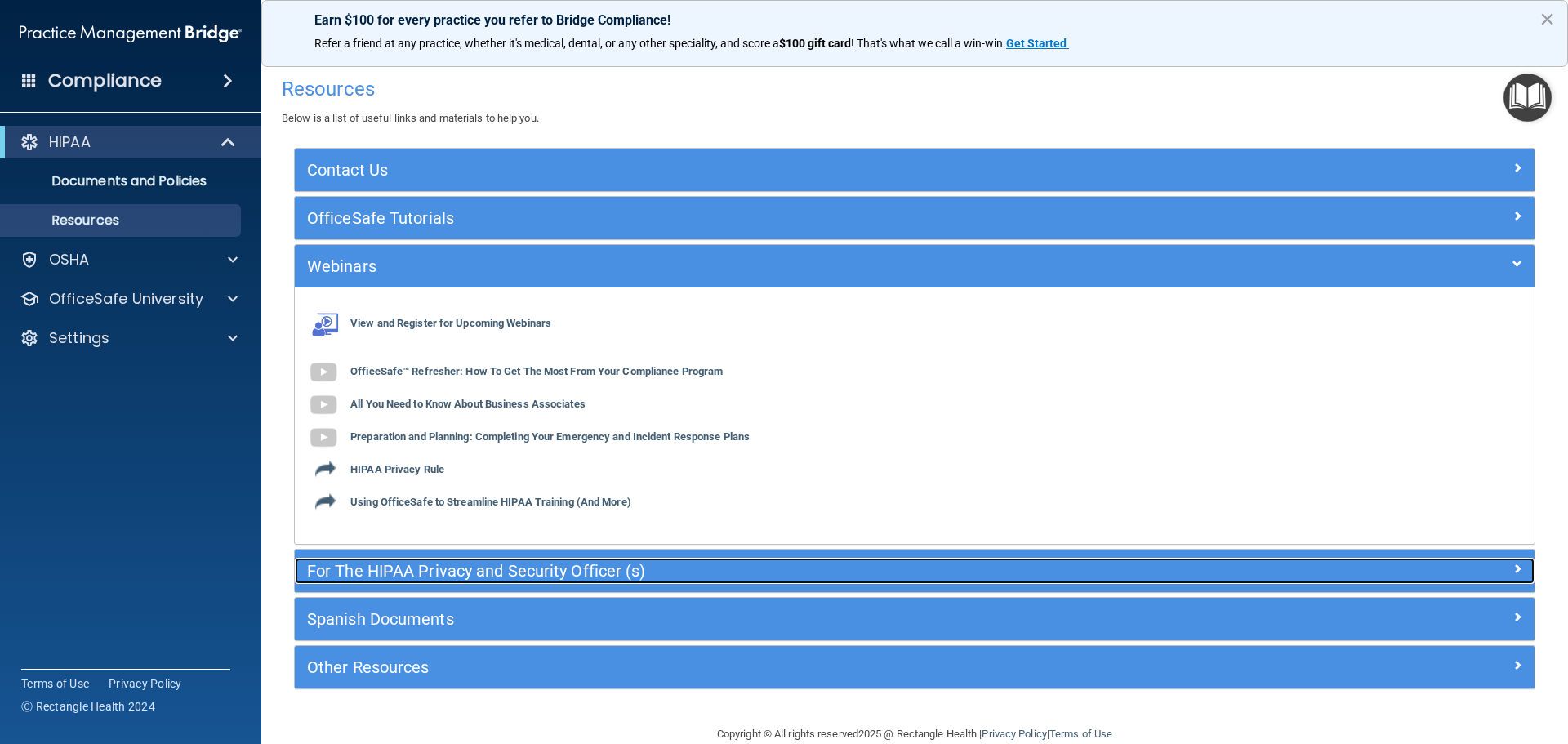
click at [541, 559] on div "For The HIPAA Privacy and Security Officer (s)" at bounding box center [760, 570] width 930 height 26
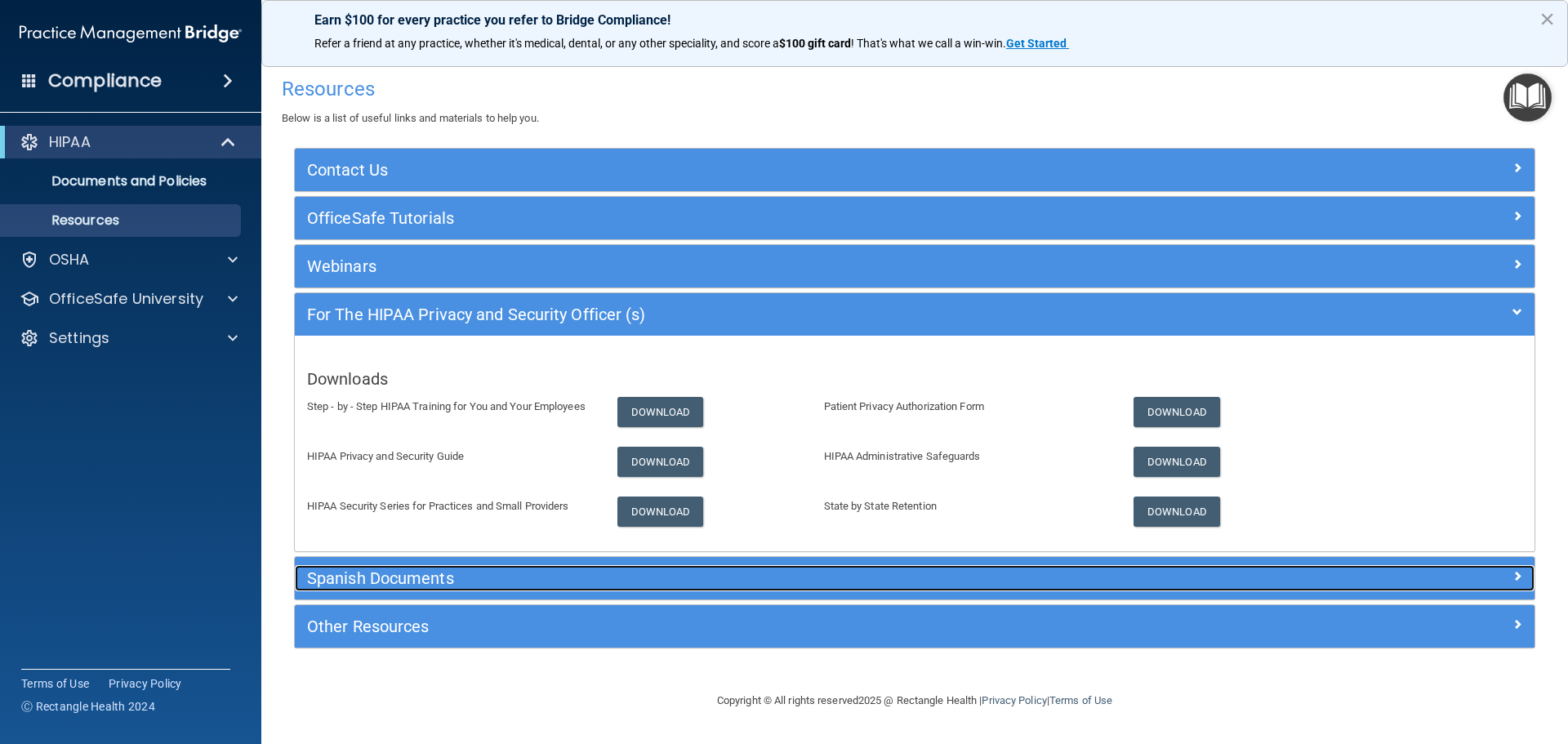
click at [597, 577] on h5 "Spanish Documents" at bounding box center [759, 578] width 906 height 18
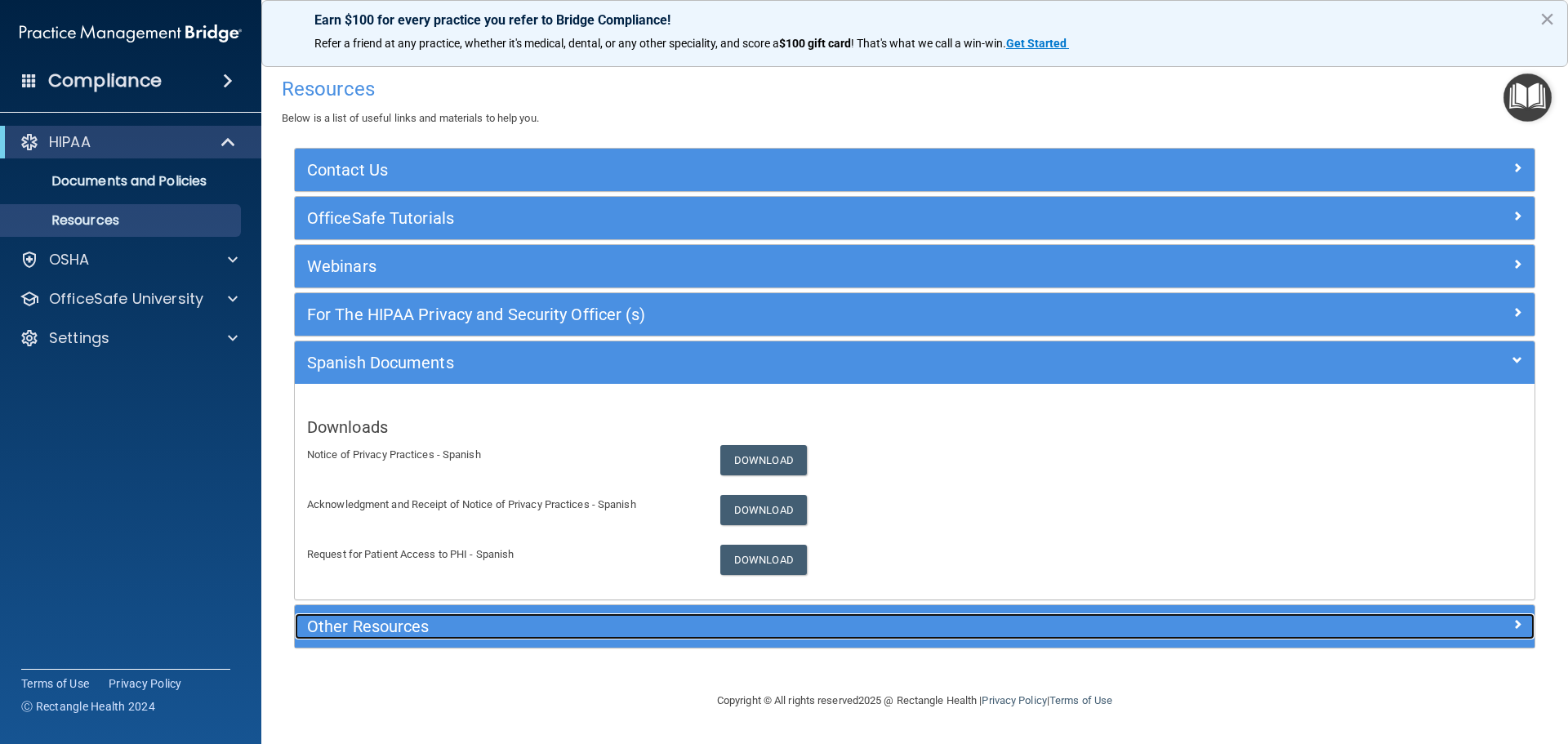
click at [570, 621] on h5 "Other Resources" at bounding box center [759, 626] width 906 height 18
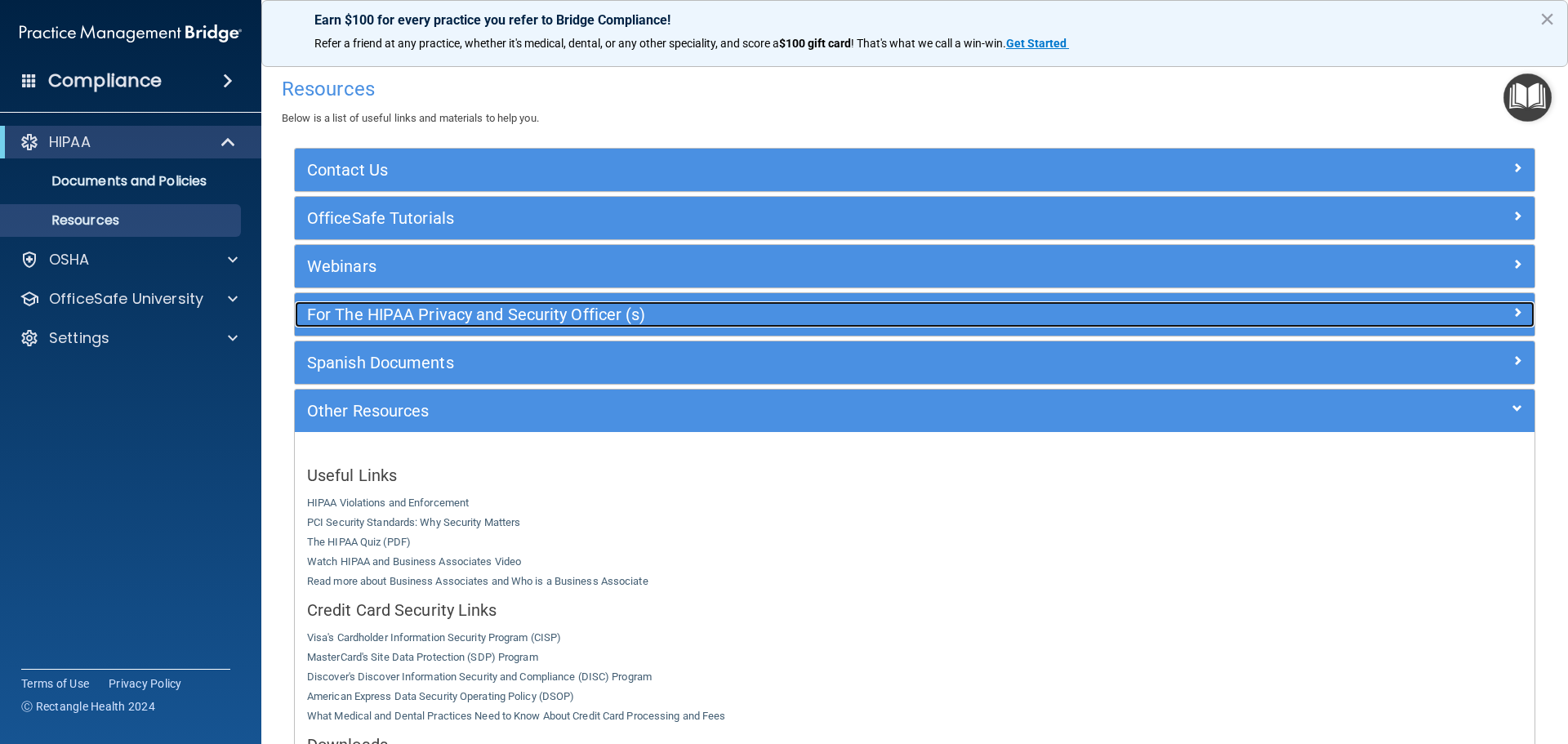
click at [592, 308] on h5 "For The HIPAA Privacy and Security Officer (s)" at bounding box center [759, 314] width 906 height 18
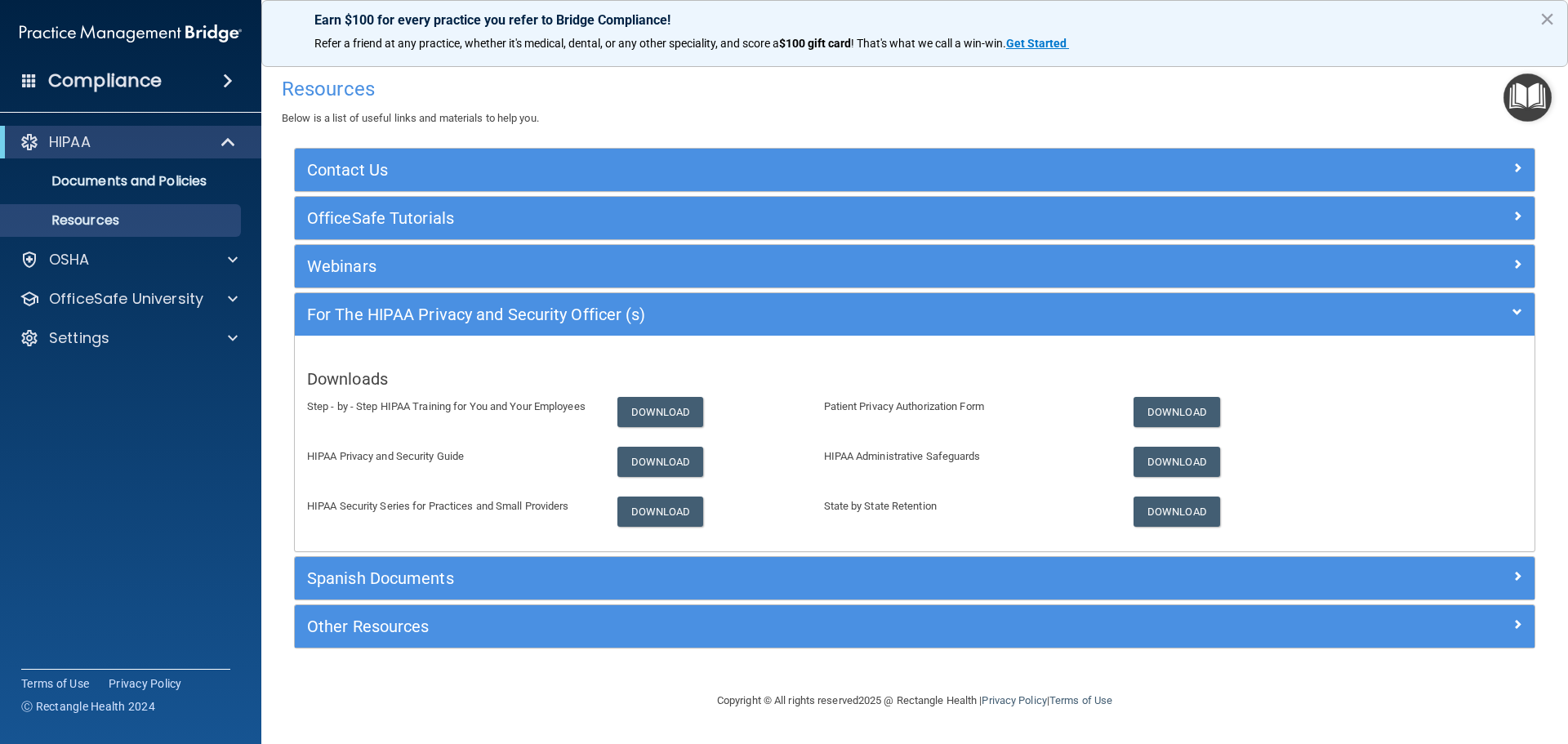
click at [216, 65] on div "Compliance" at bounding box center [130, 81] width 262 height 35
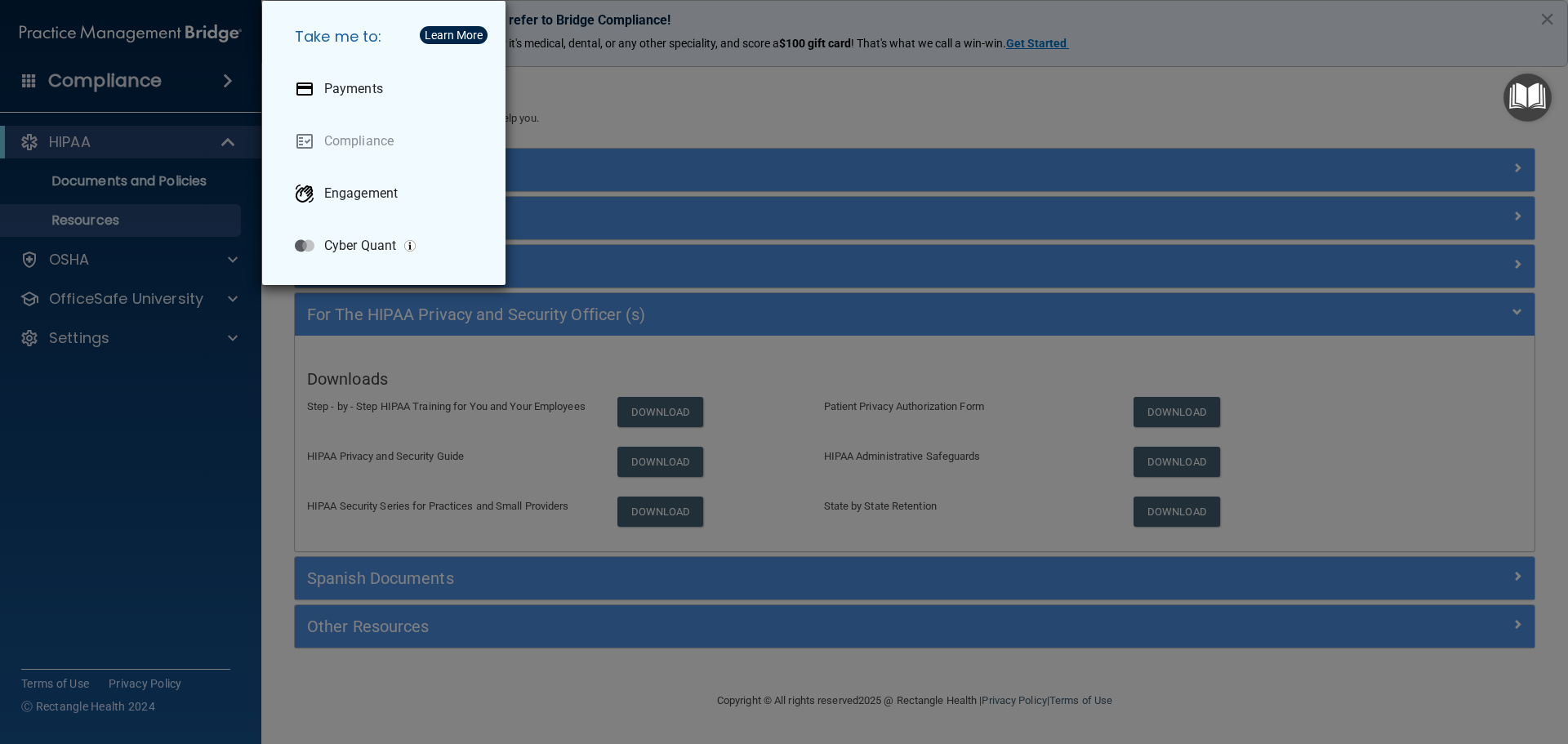
click at [617, 119] on div "Take me to: Payments Compliance Engagement Cyber Quant" at bounding box center [784, 372] width 1568 height 744
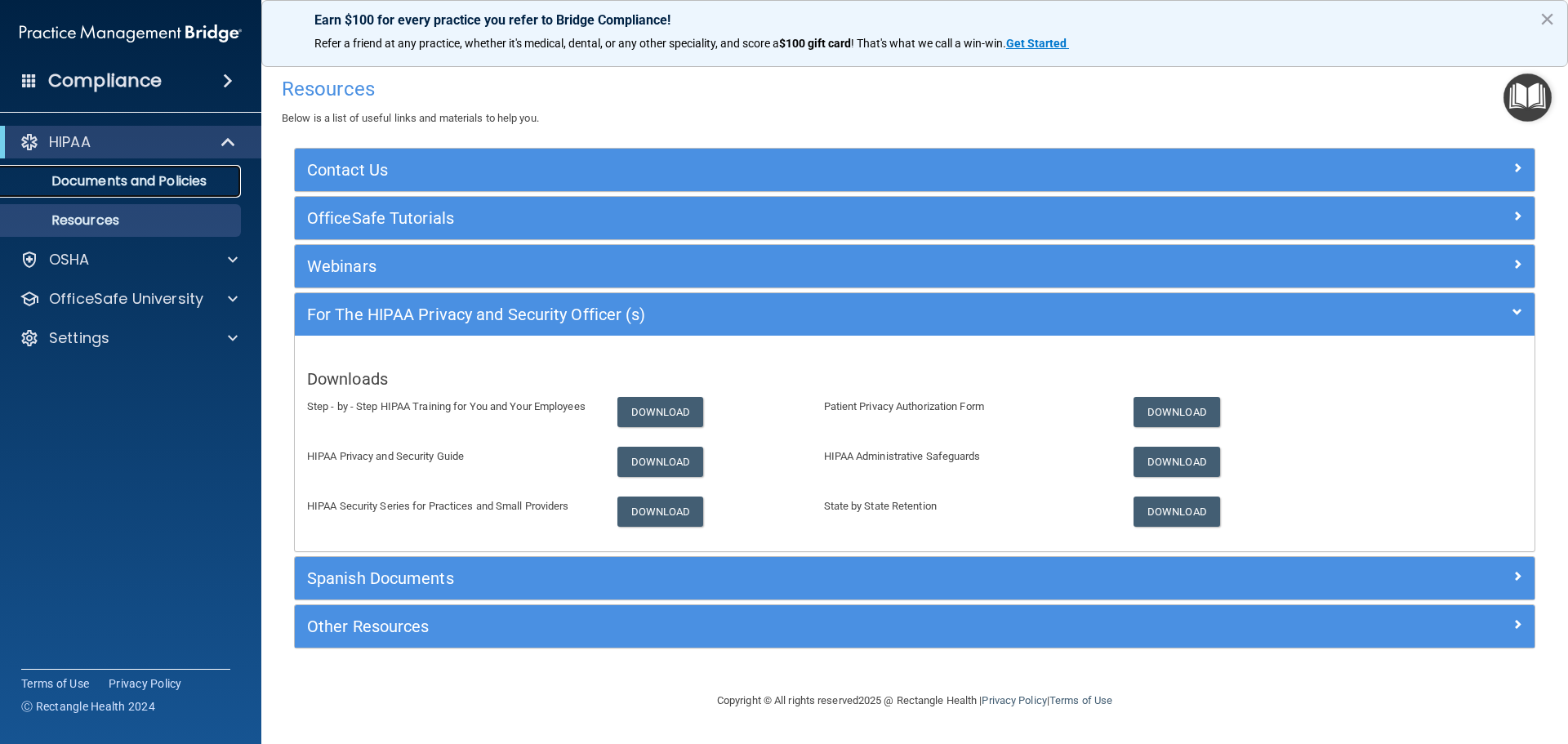
click at [151, 175] on p "Documents and Policies" at bounding box center [122, 181] width 223 height 16
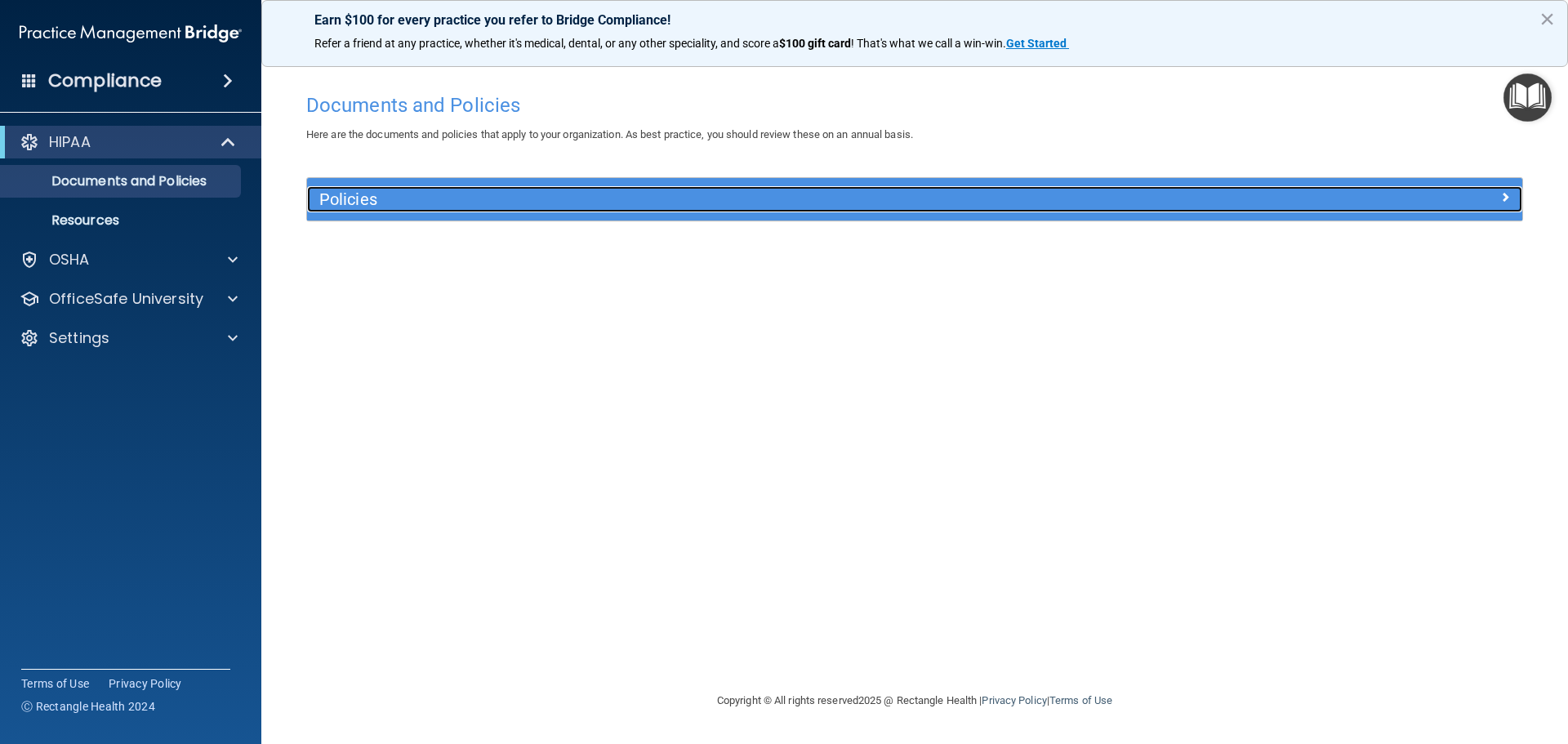
click at [377, 196] on h5 "Policies" at bounding box center [762, 199] width 887 height 18
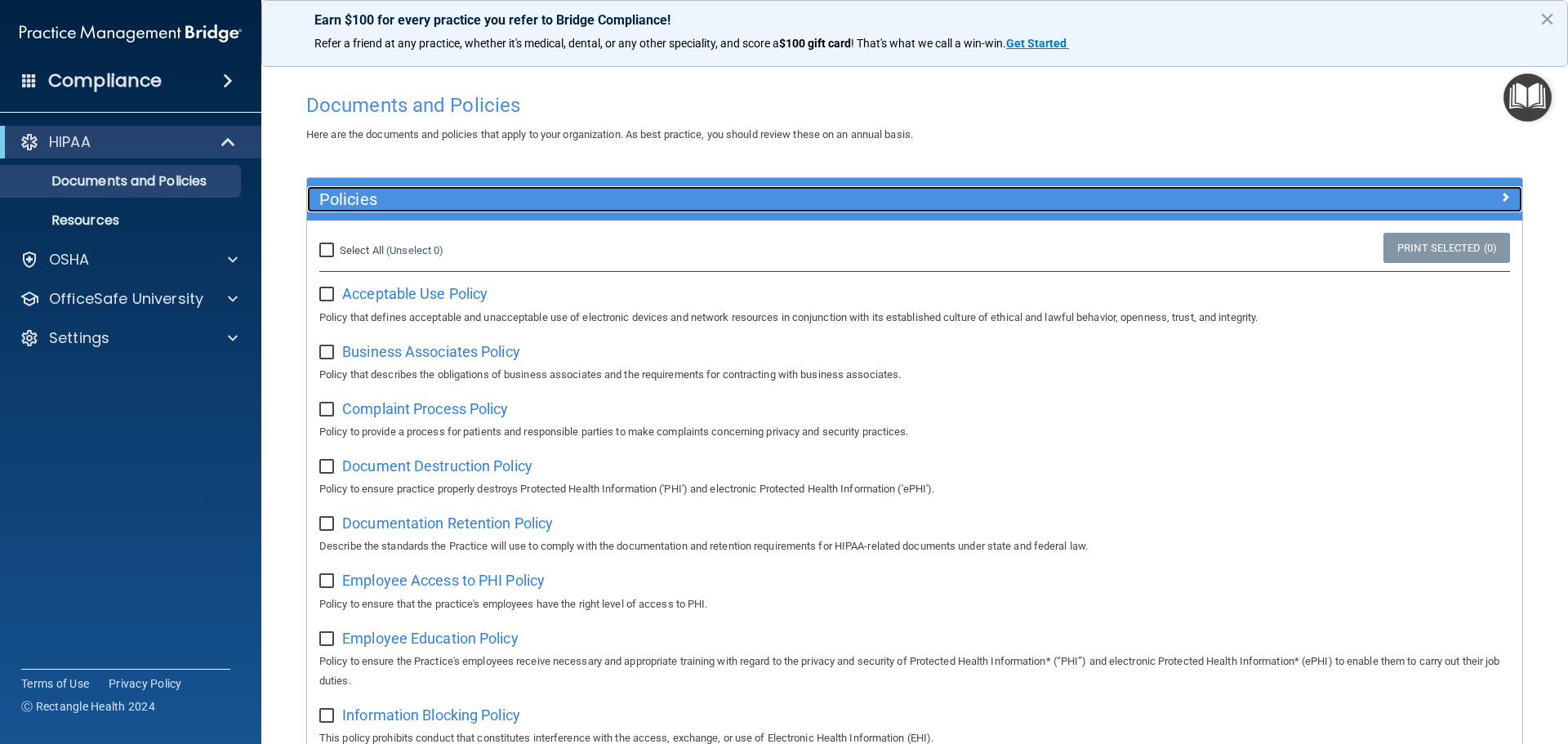
click at [377, 196] on h5 "Policies" at bounding box center [762, 199] width 887 height 18
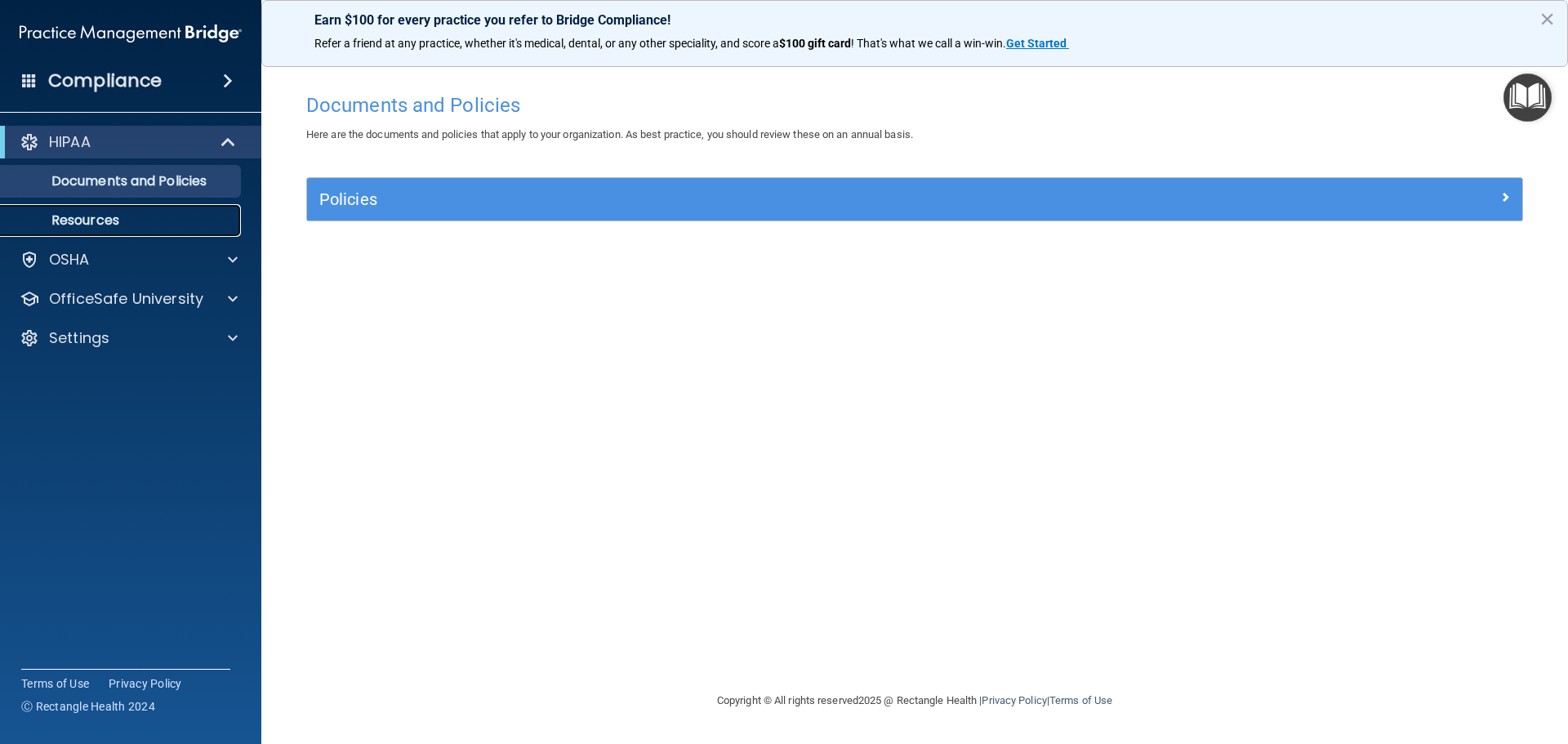
click at [207, 204] on link "Resources" at bounding box center [112, 221] width 257 height 33
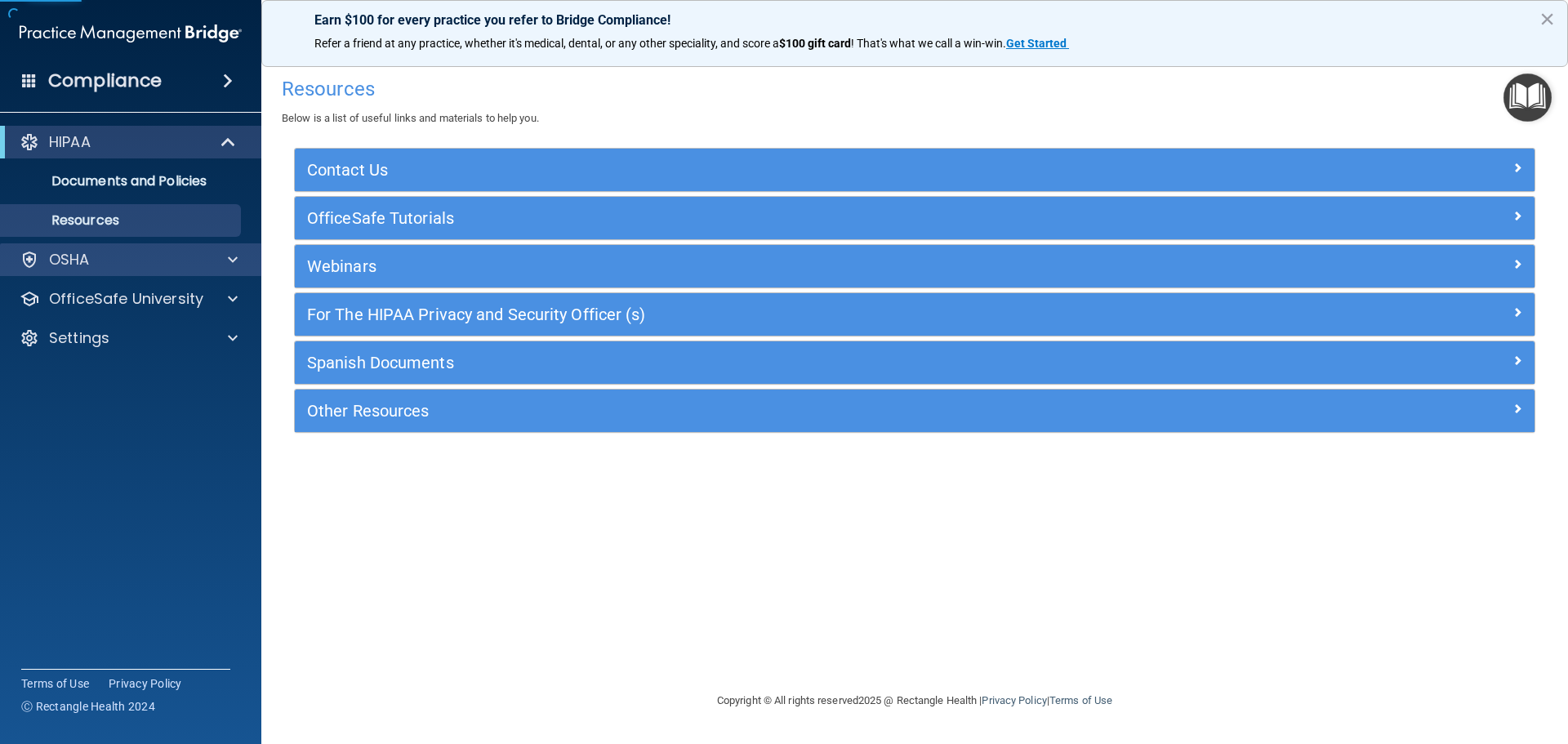
drag, startPoint x: 186, startPoint y: 248, endPoint x: 197, endPoint y: 248, distance: 11.0
click at [192, 248] on div "OSHA" at bounding box center [131, 260] width 263 height 33
click at [201, 260] on div "OSHA" at bounding box center [108, 260] width 202 height 19
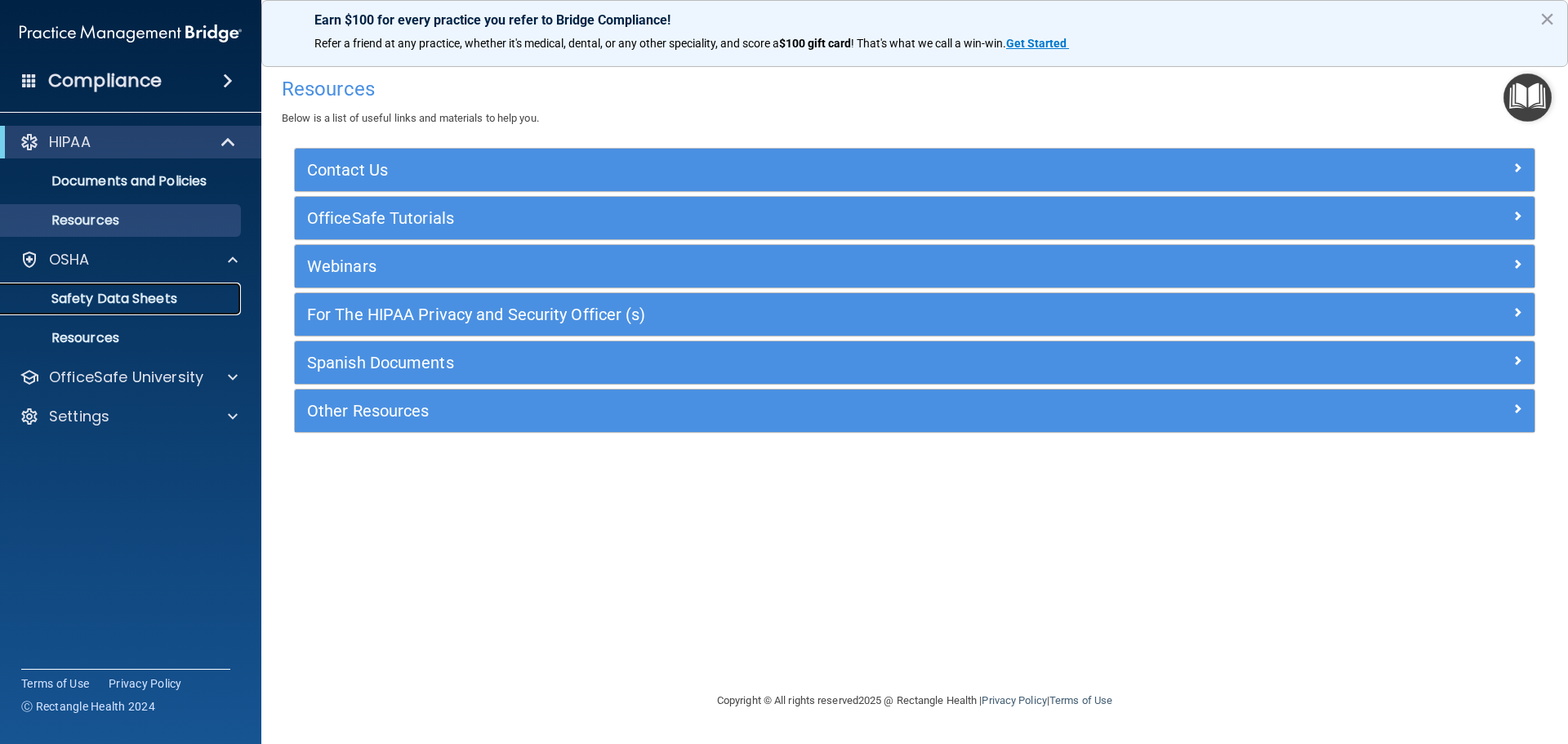
click at [190, 297] on p "Safety Data Sheets" at bounding box center [122, 298] width 223 height 16
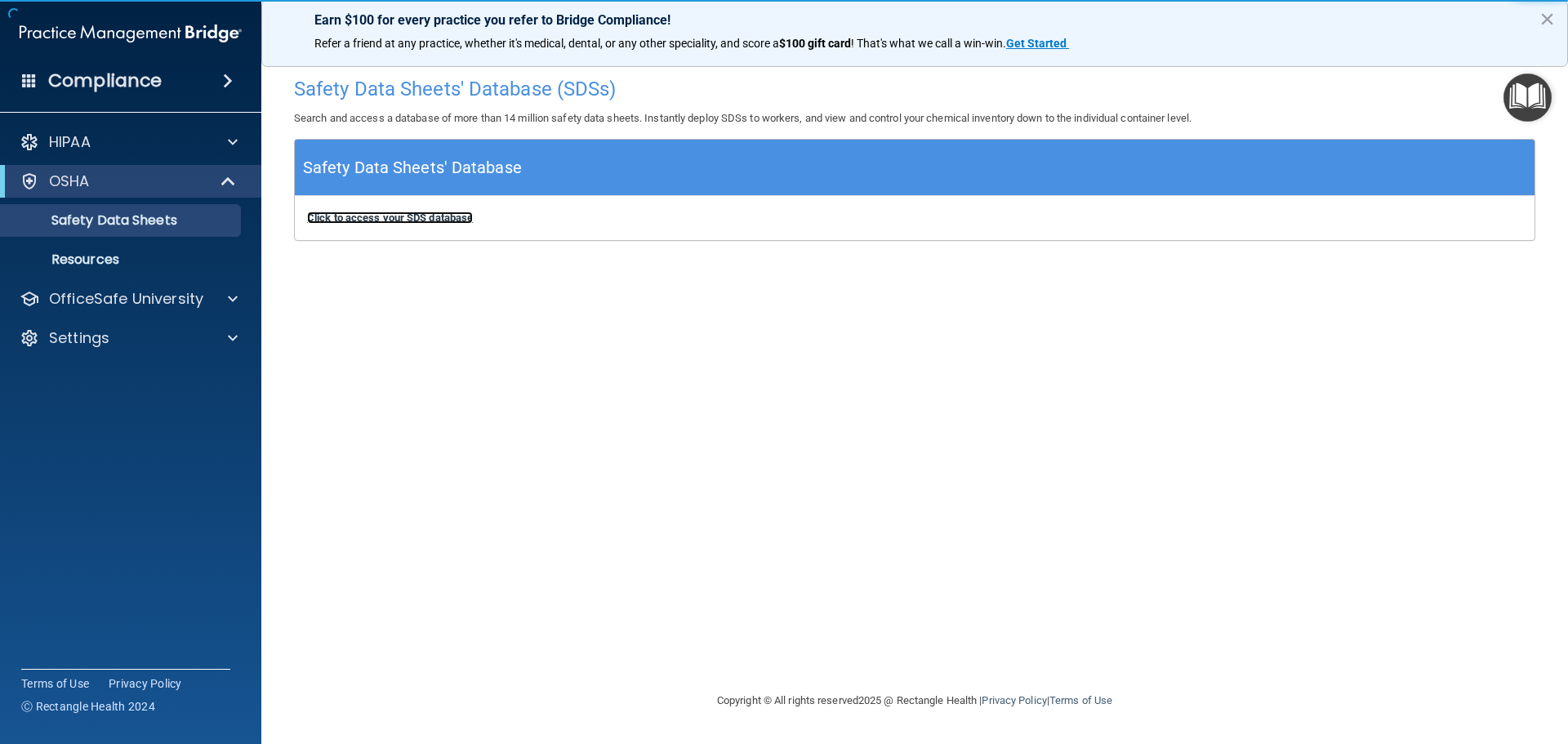
click at [457, 212] on b "Click to access your SDS database" at bounding box center [389, 218] width 166 height 12
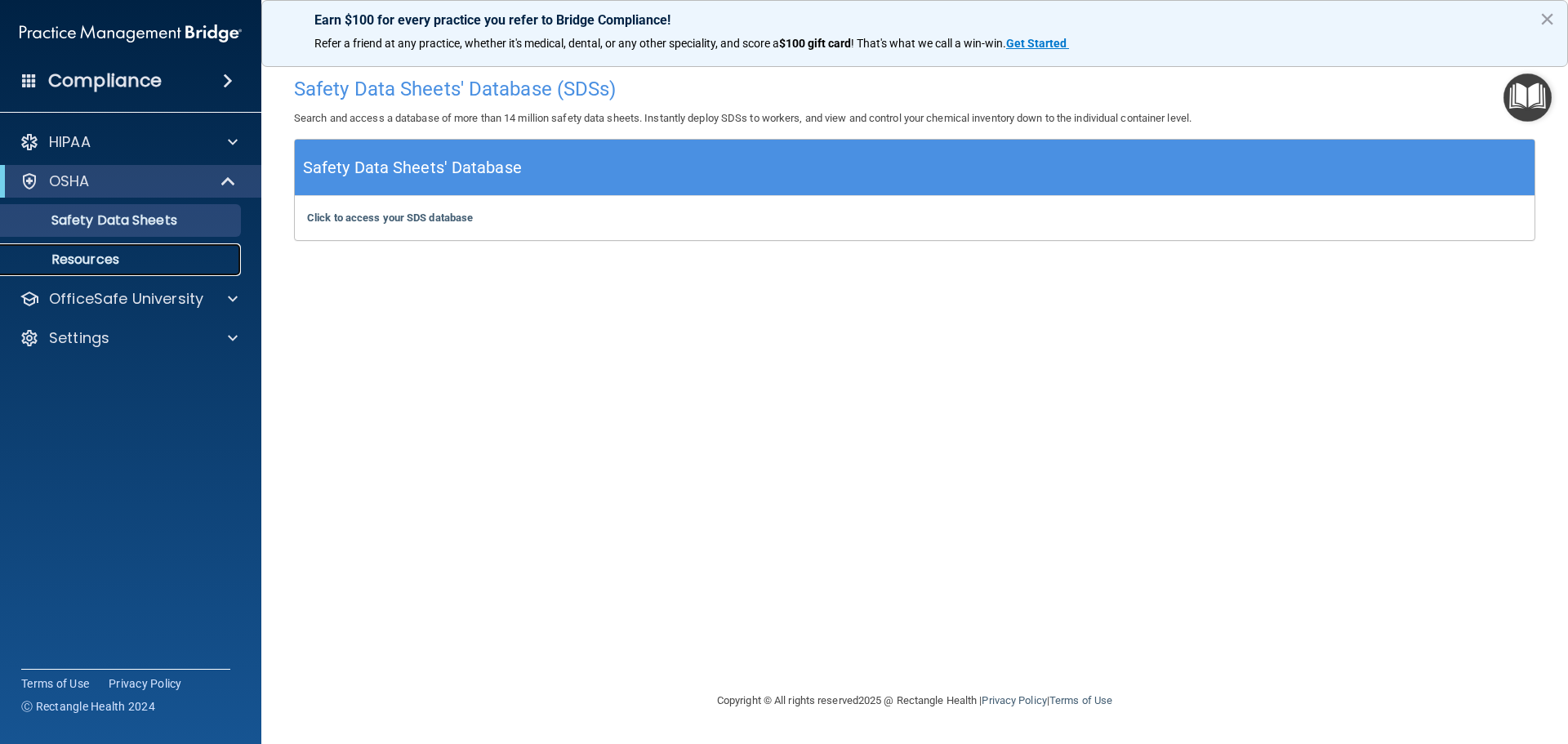
click at [210, 253] on p "Resources" at bounding box center [122, 259] width 223 height 16
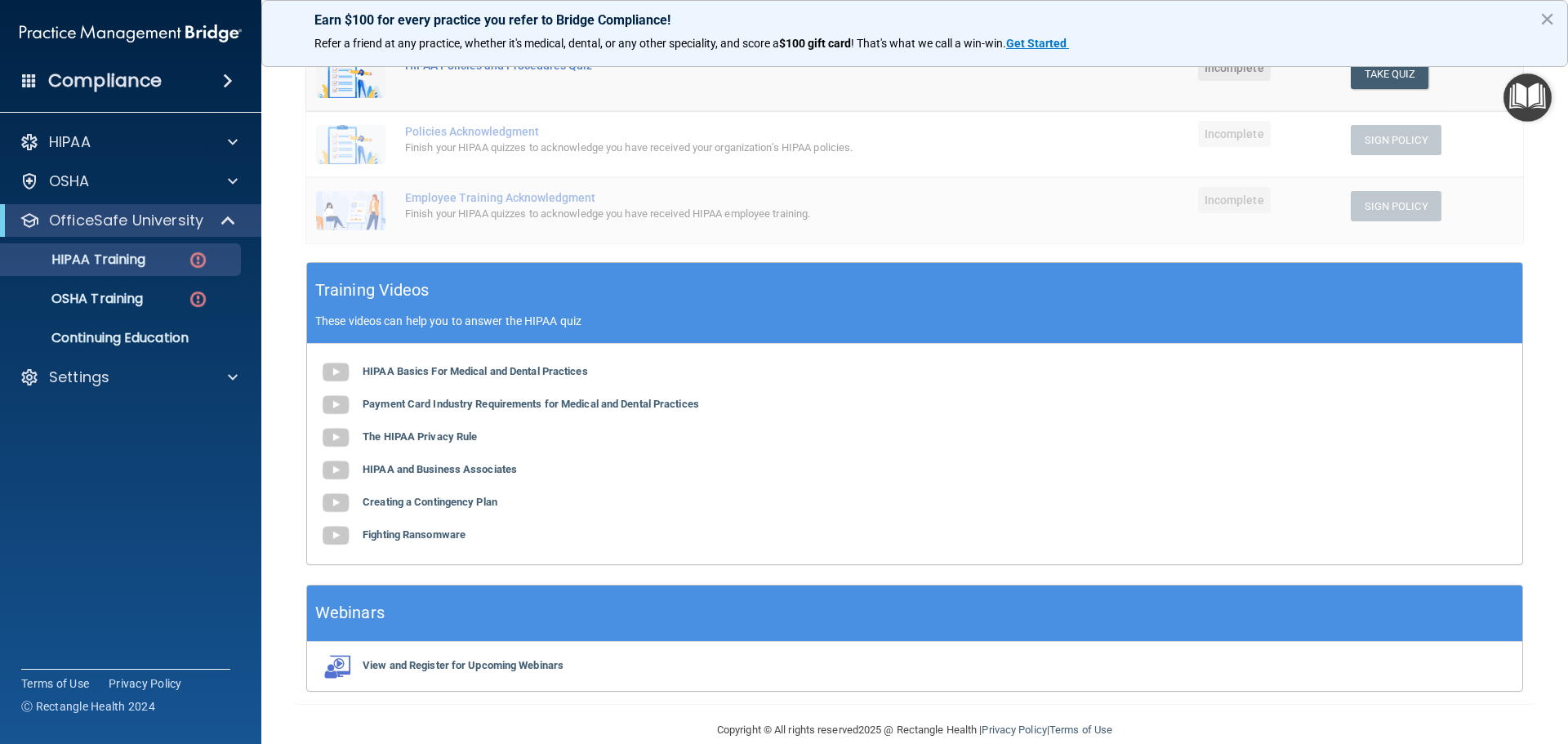
scroll to position [401, 0]
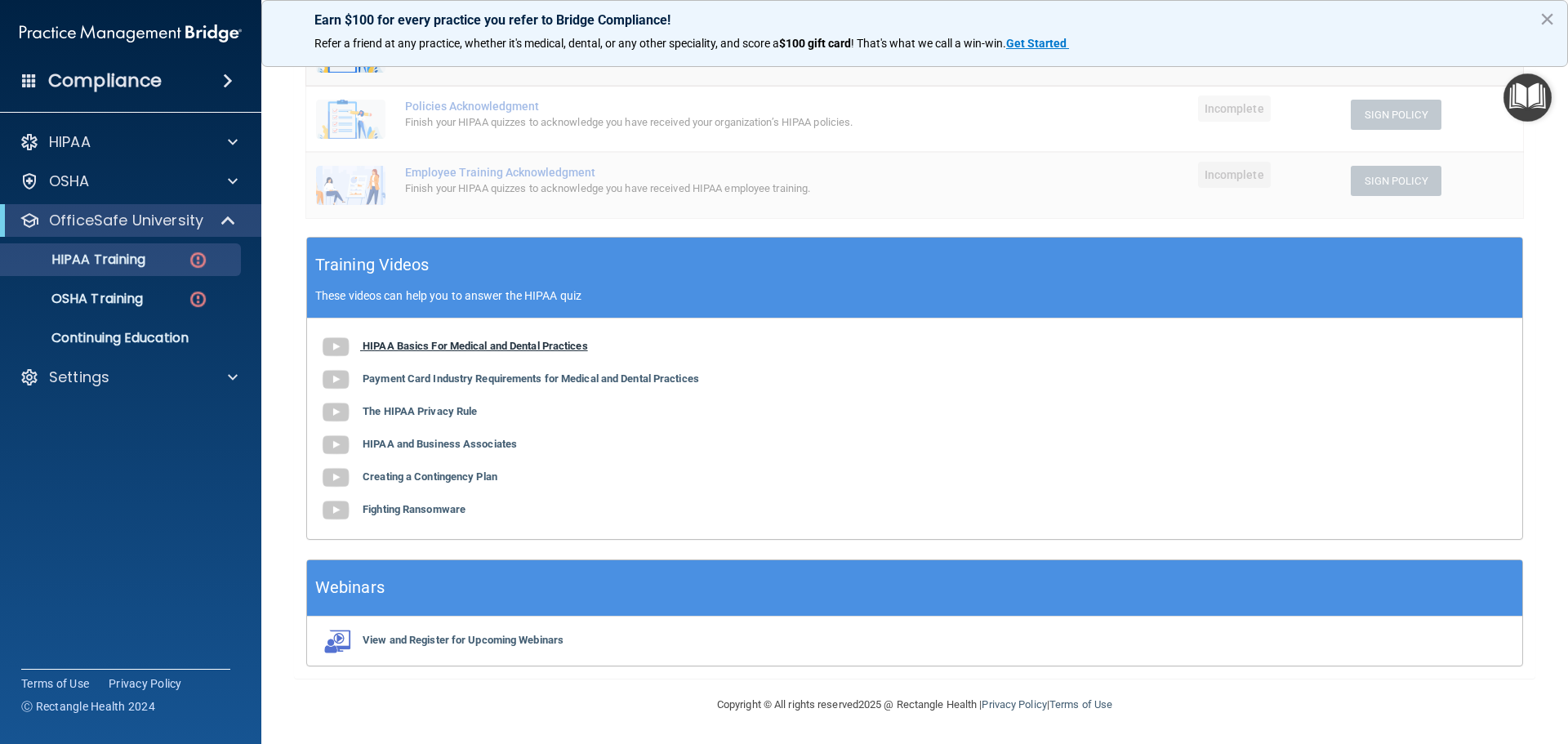
click at [423, 348] on b "HIPAA Basics For Medical and Dental Practices" at bounding box center [474, 345] width 225 height 12
